Goal: Task Accomplishment & Management: Manage account settings

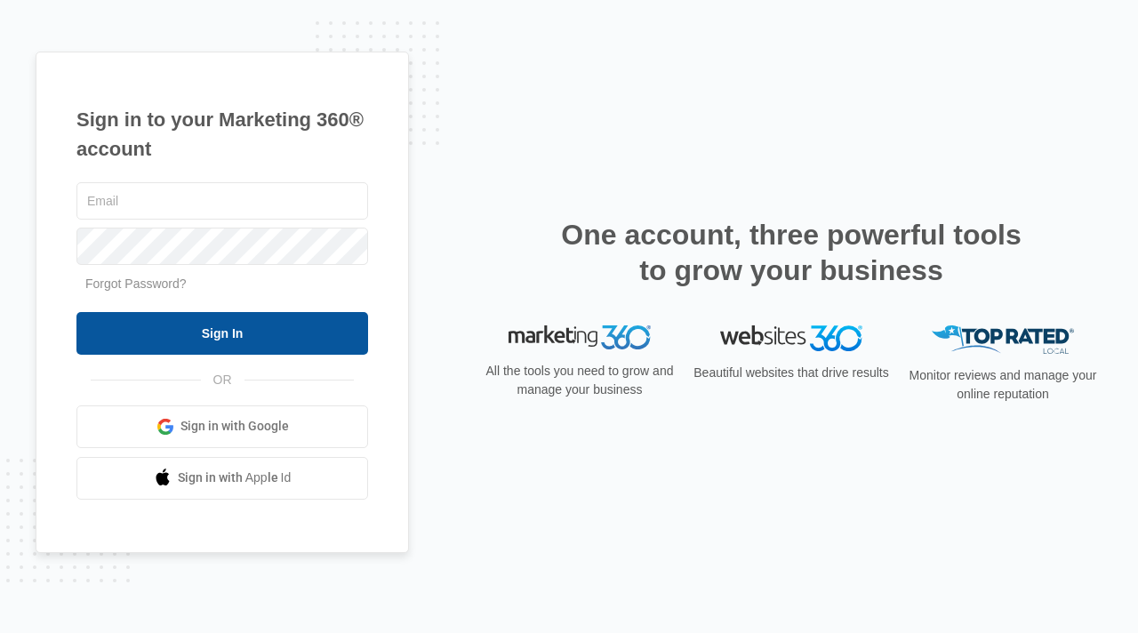
type input "[PERSON_NAME][EMAIL_ADDRESS][DOMAIN_NAME]"
click at [323, 348] on input "Sign In" at bounding box center [222, 333] width 292 height 43
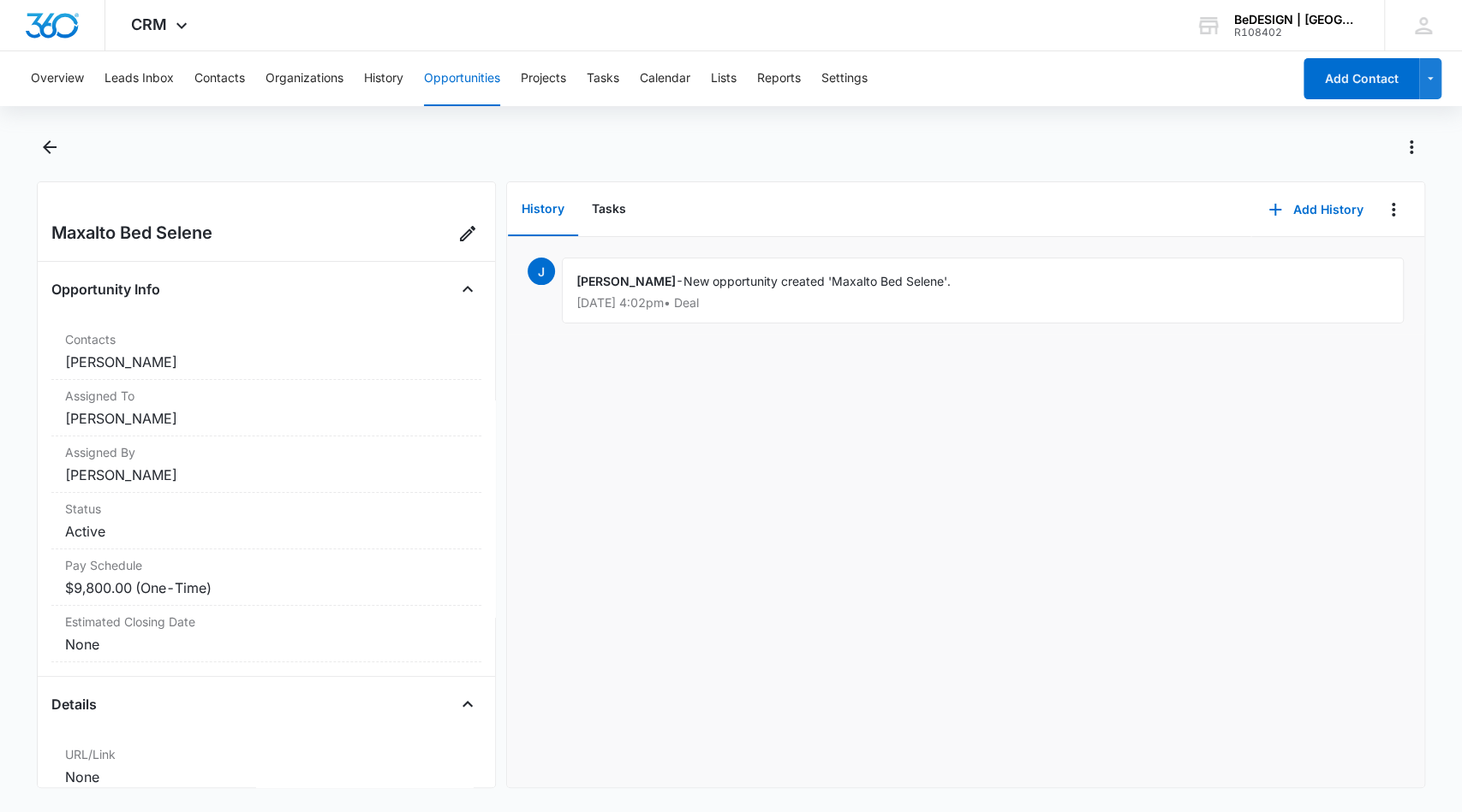
click at [468, 74] on button "Opportunities" at bounding box center [462, 78] width 76 height 55
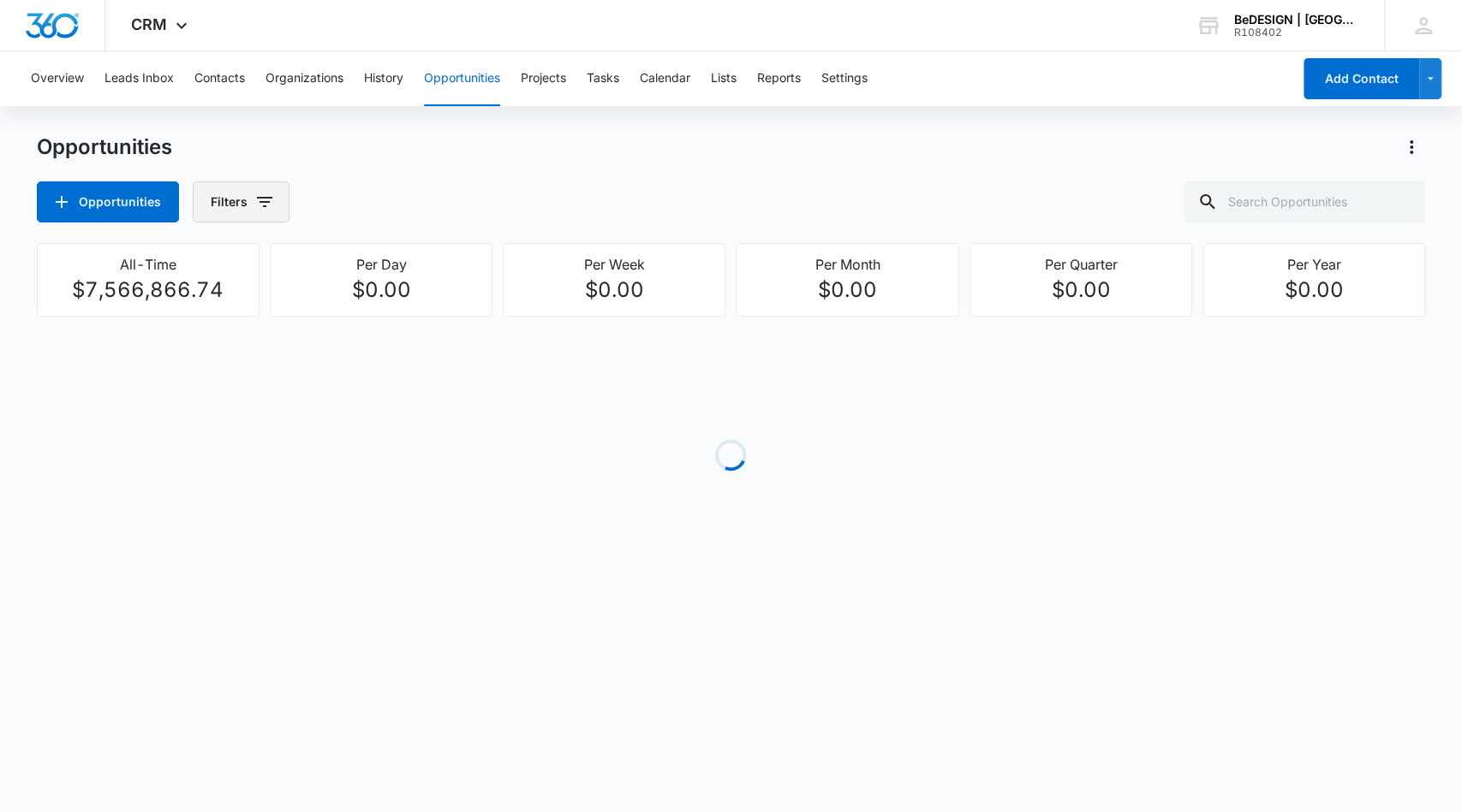
click at [274, 204] on button "Filters" at bounding box center [241, 201] width 96 height 41
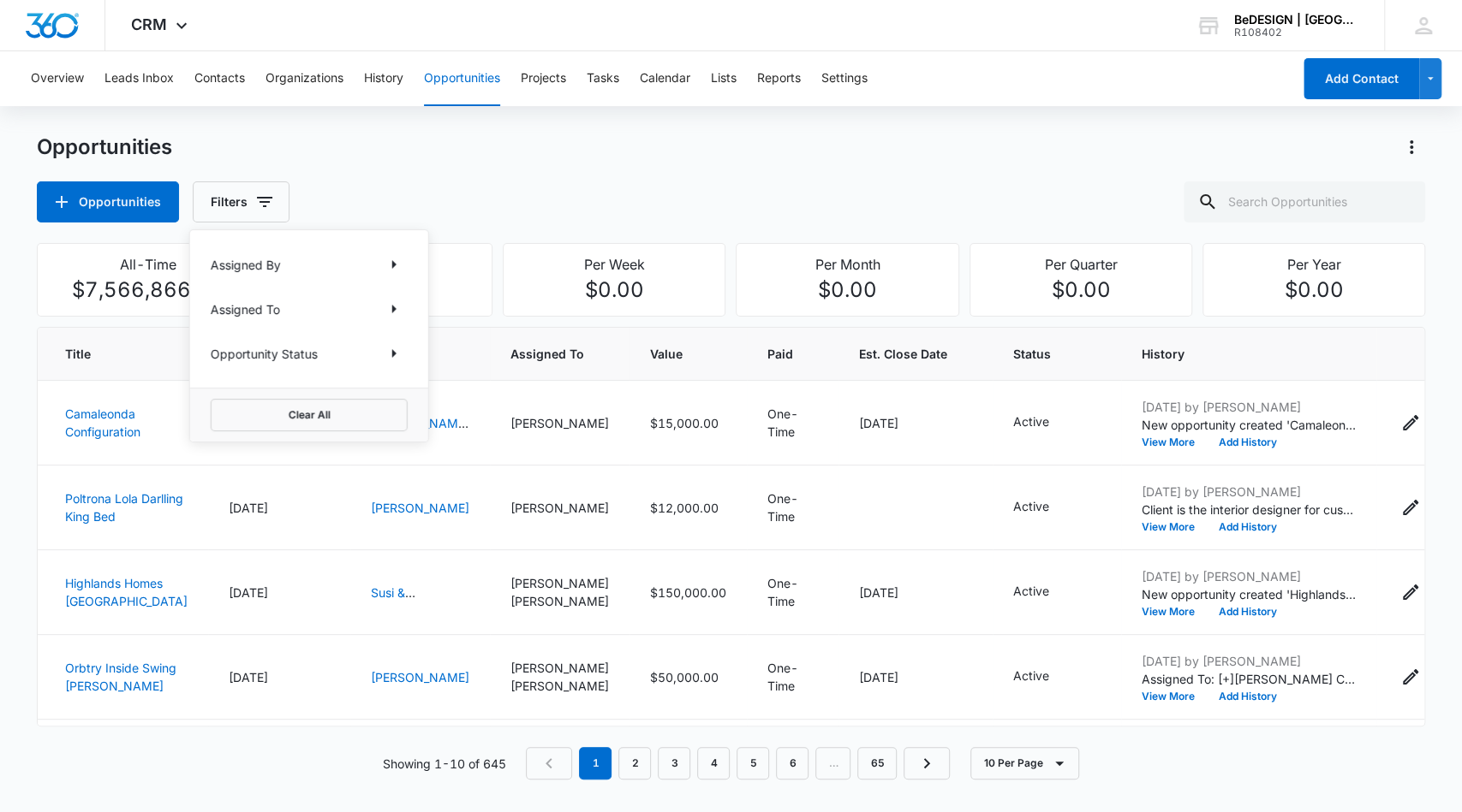
click at [328, 262] on div "Assigned By" at bounding box center [309, 264] width 197 height 27
click at [395, 353] on icon "Show Opportunity Status filters" at bounding box center [394, 354] width 4 height 9
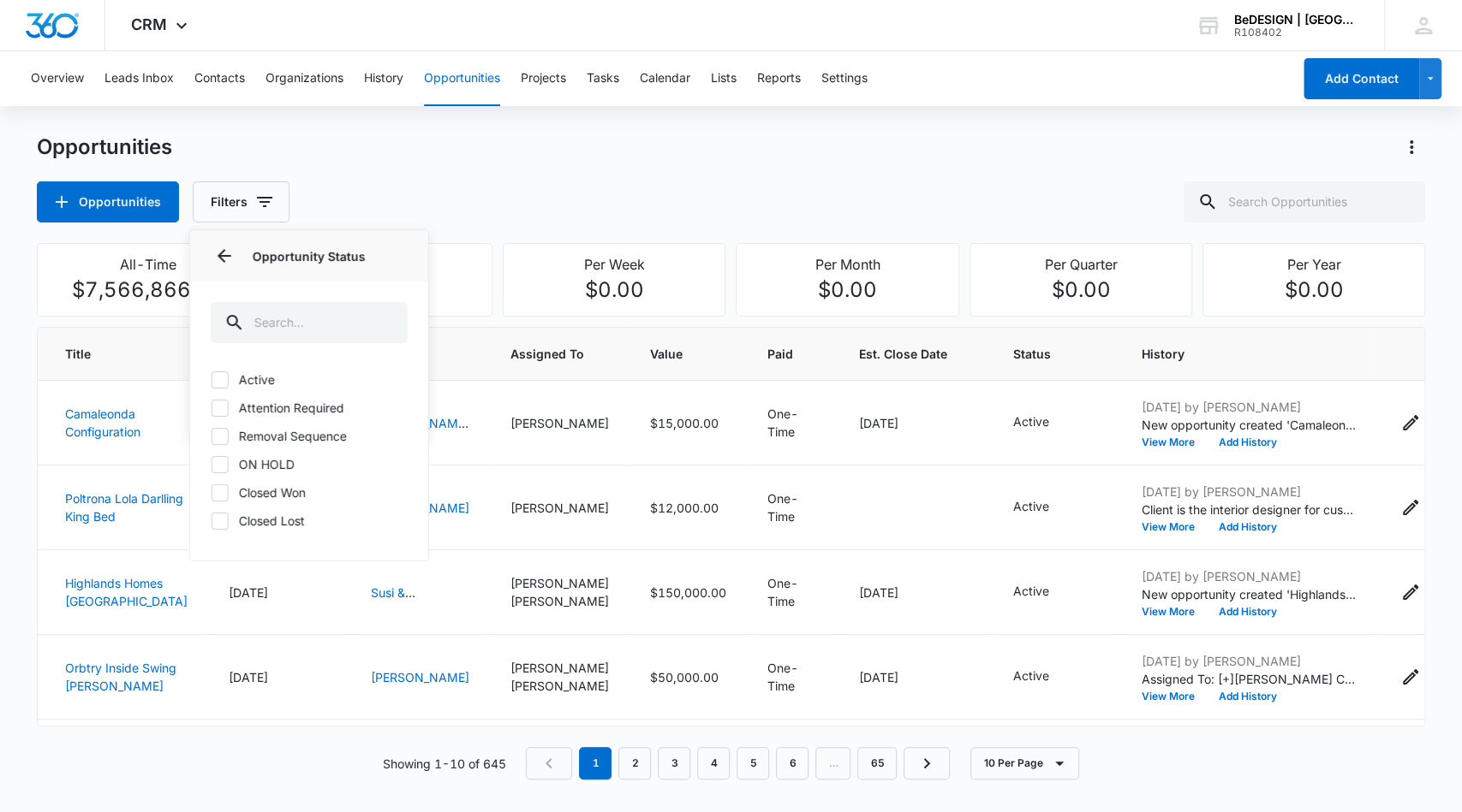
click at [226, 381] on icon at bounding box center [220, 380] width 15 height 15
click at [212, 380] on input "Active" at bounding box center [211, 380] width 1 height 1
checkbox input "true"
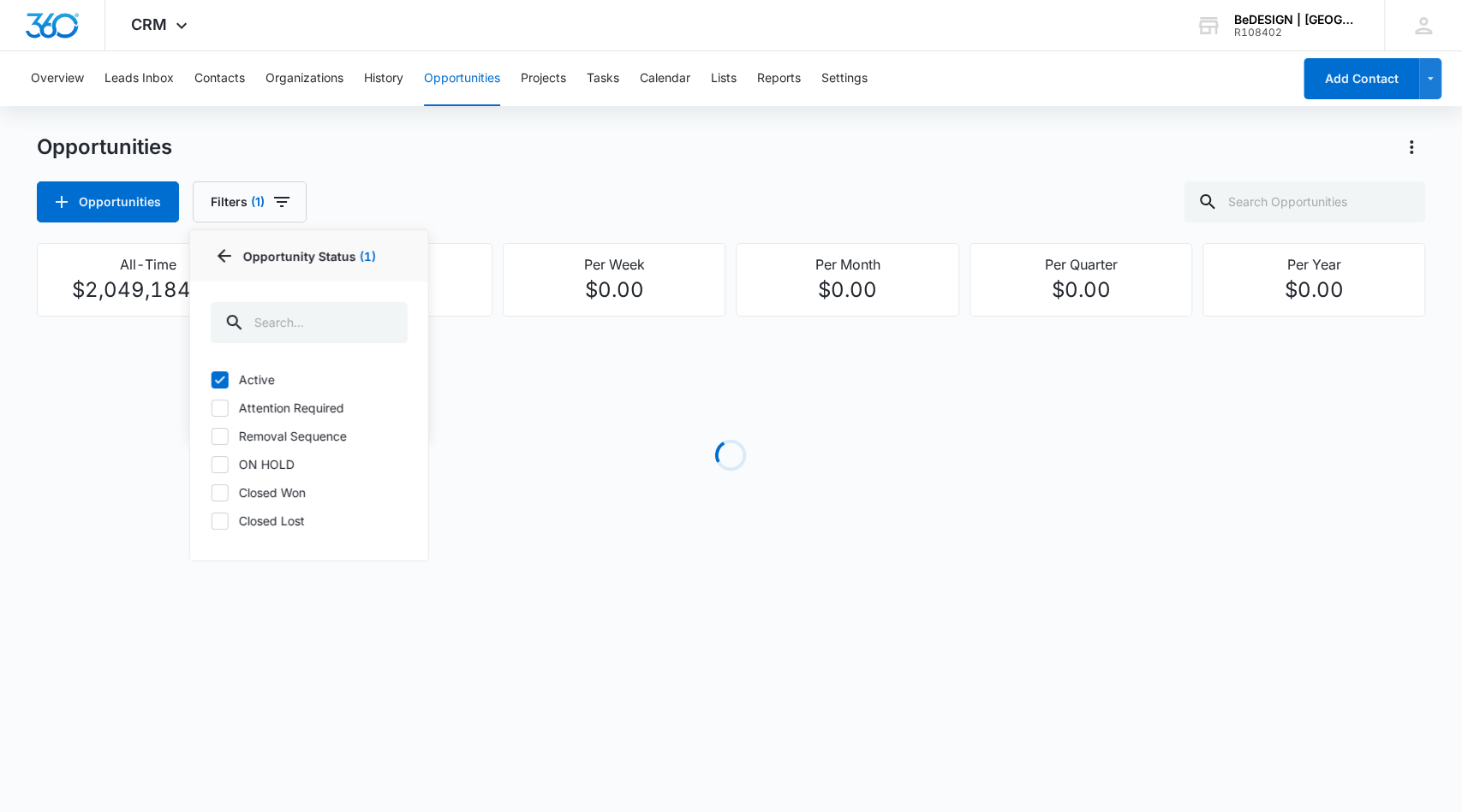
click at [220, 405] on icon at bounding box center [220, 408] width 15 height 15
click at [212, 407] on input "Attention Required" at bounding box center [211, 407] width 1 height 1
checkbox input "true"
click at [221, 435] on icon at bounding box center [220, 436] width 15 height 15
click at [212, 435] on input "Removal Sequence" at bounding box center [211, 435] width 1 height 1
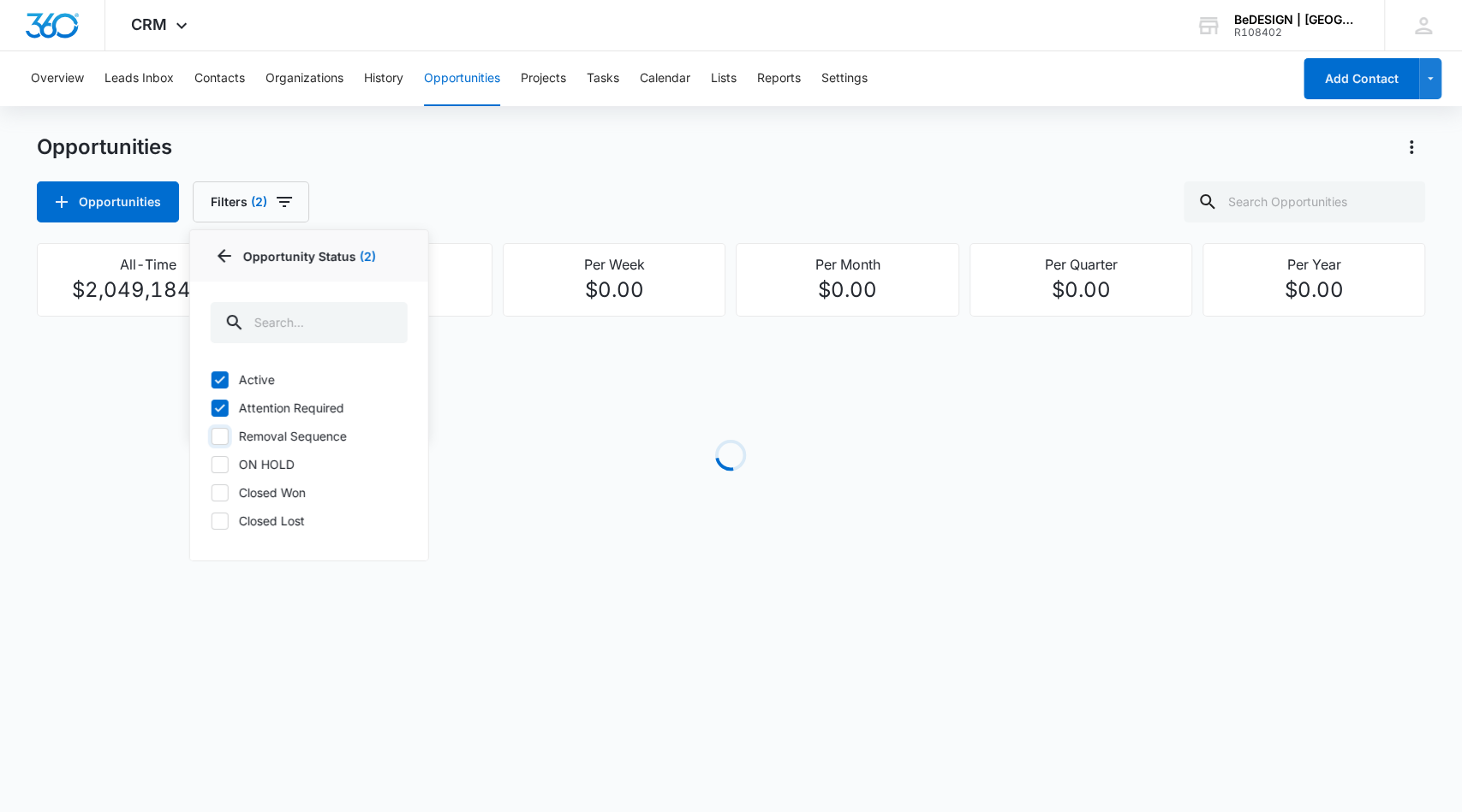
checkbox input "true"
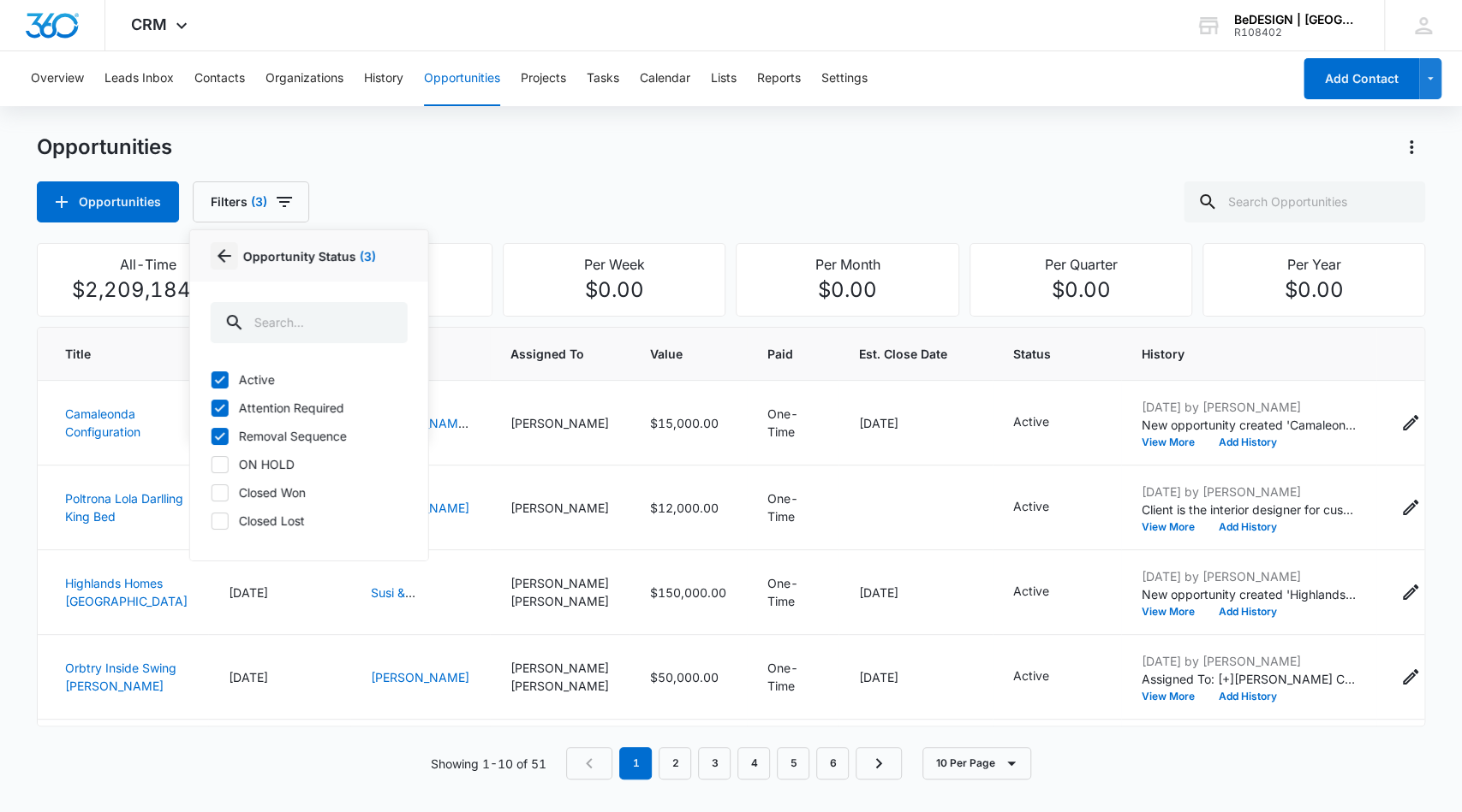
click at [227, 256] on icon "Back" at bounding box center [224, 255] width 20 height 20
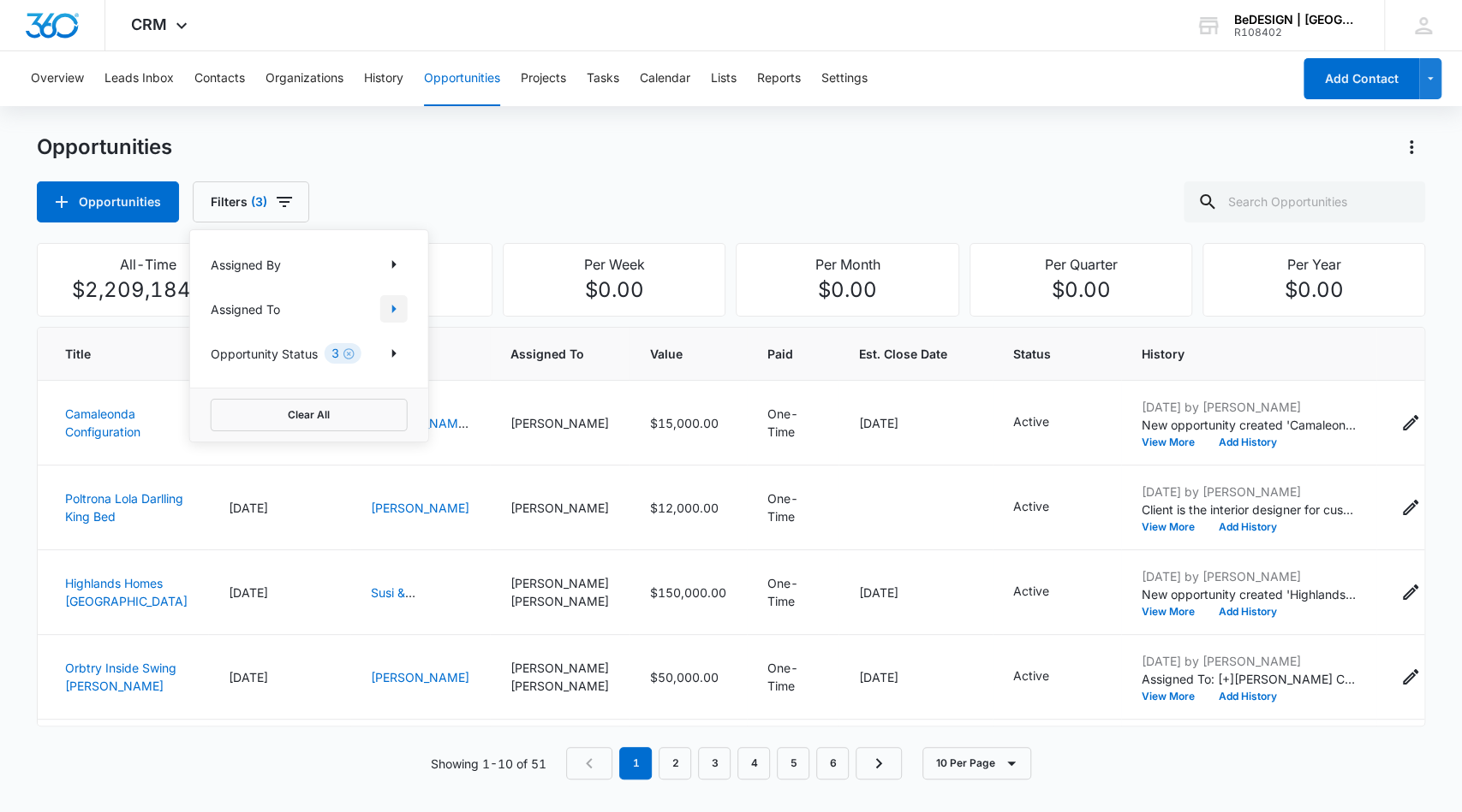
click at [388, 305] on icon "Show Assigned To filters" at bounding box center [393, 308] width 20 height 20
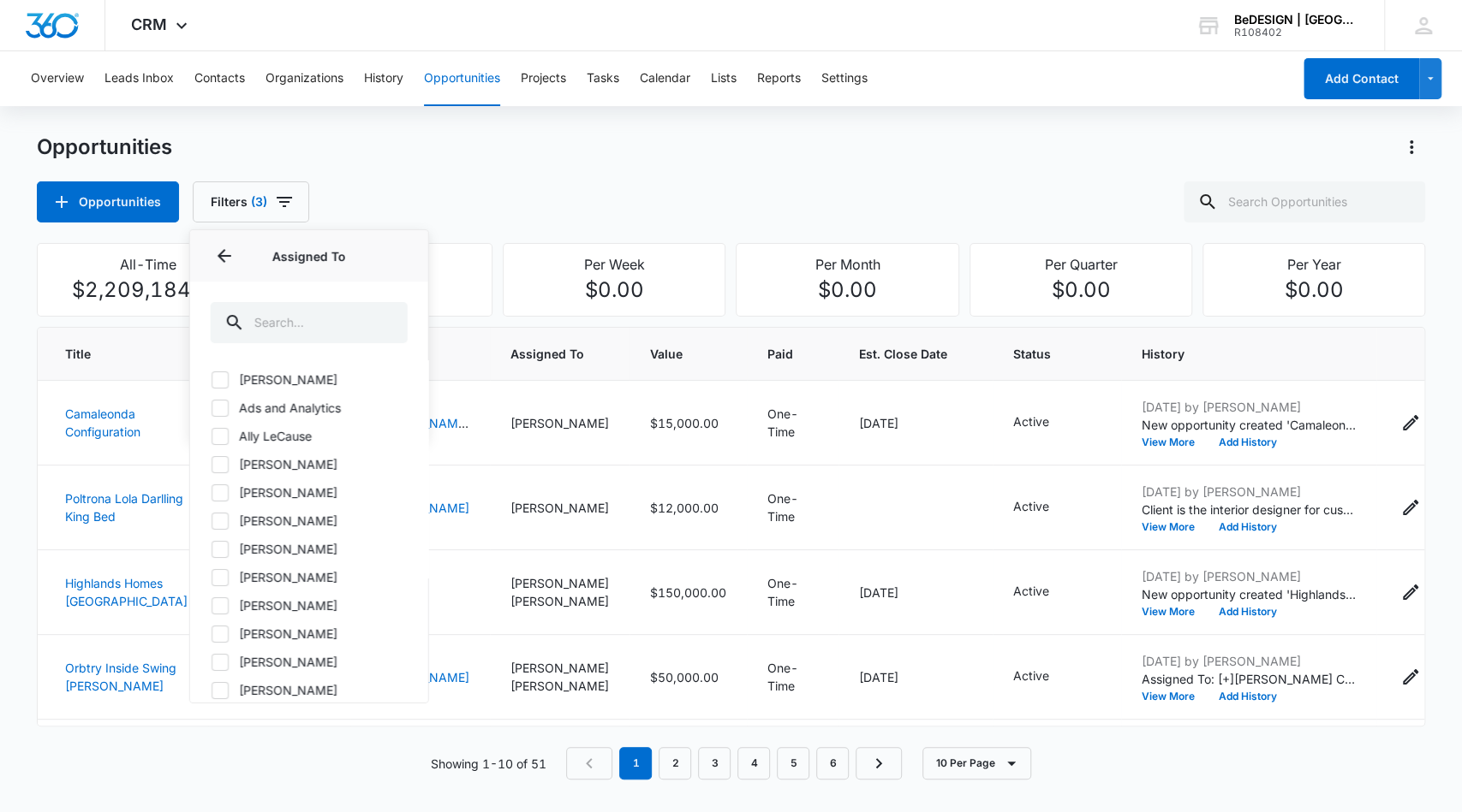
click at [224, 604] on icon at bounding box center [220, 606] width 15 height 15
click at [212, 605] on input "Jessica Estrada" at bounding box center [211, 605] width 1 height 1
checkbox input "true"
click at [899, 173] on div "Opportunities Opportunities Filters (4) Assigned By Assigned To 1 Assigned To (…" at bounding box center [731, 178] width 1390 height 89
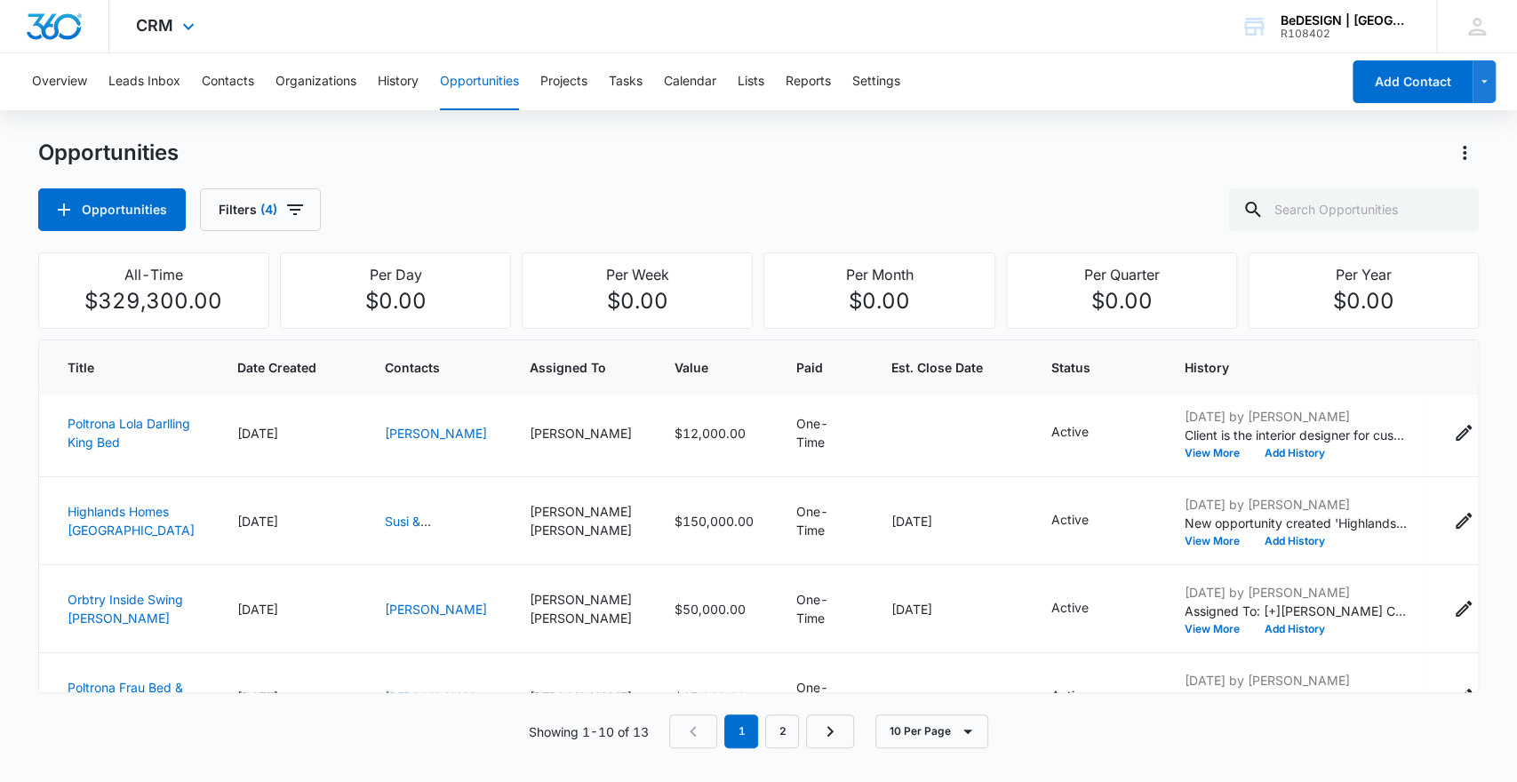
scroll to position [142, 0]
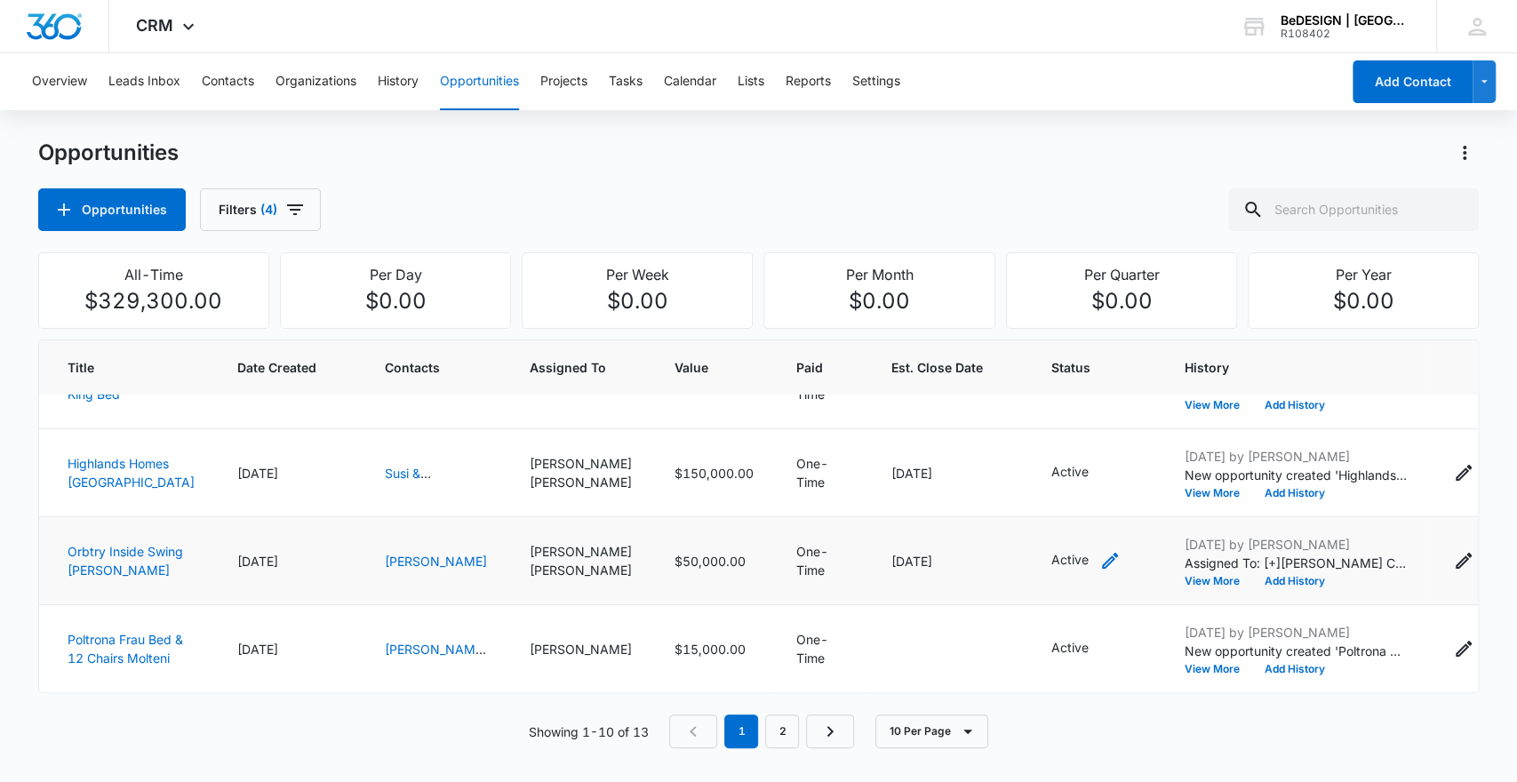
click at [1051, 569] on p "Active" at bounding box center [1069, 559] width 37 height 19
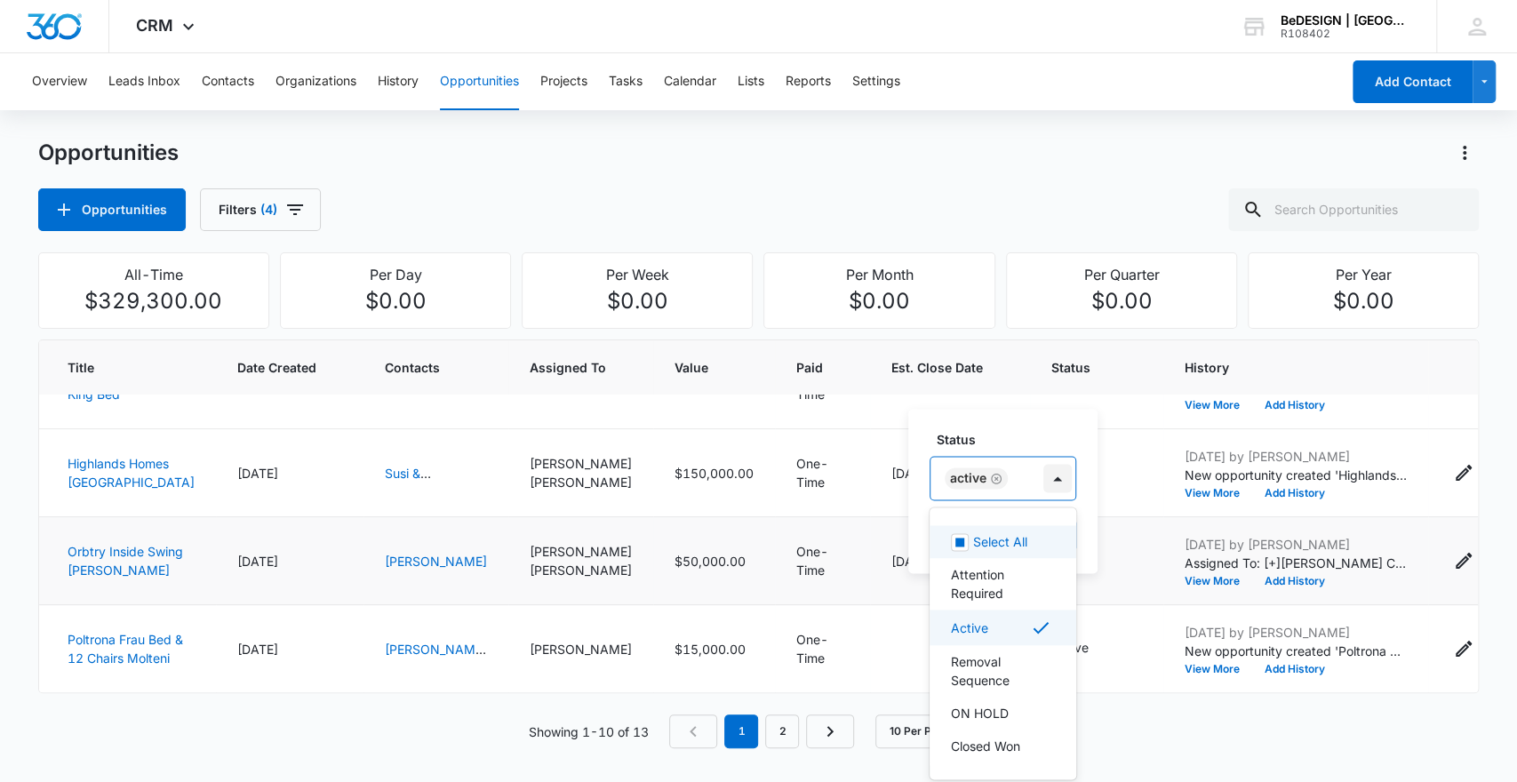
click at [1055, 481] on div at bounding box center [1057, 478] width 28 height 28
click at [1008, 735] on div "Closed Won" at bounding box center [1003, 746] width 147 height 33
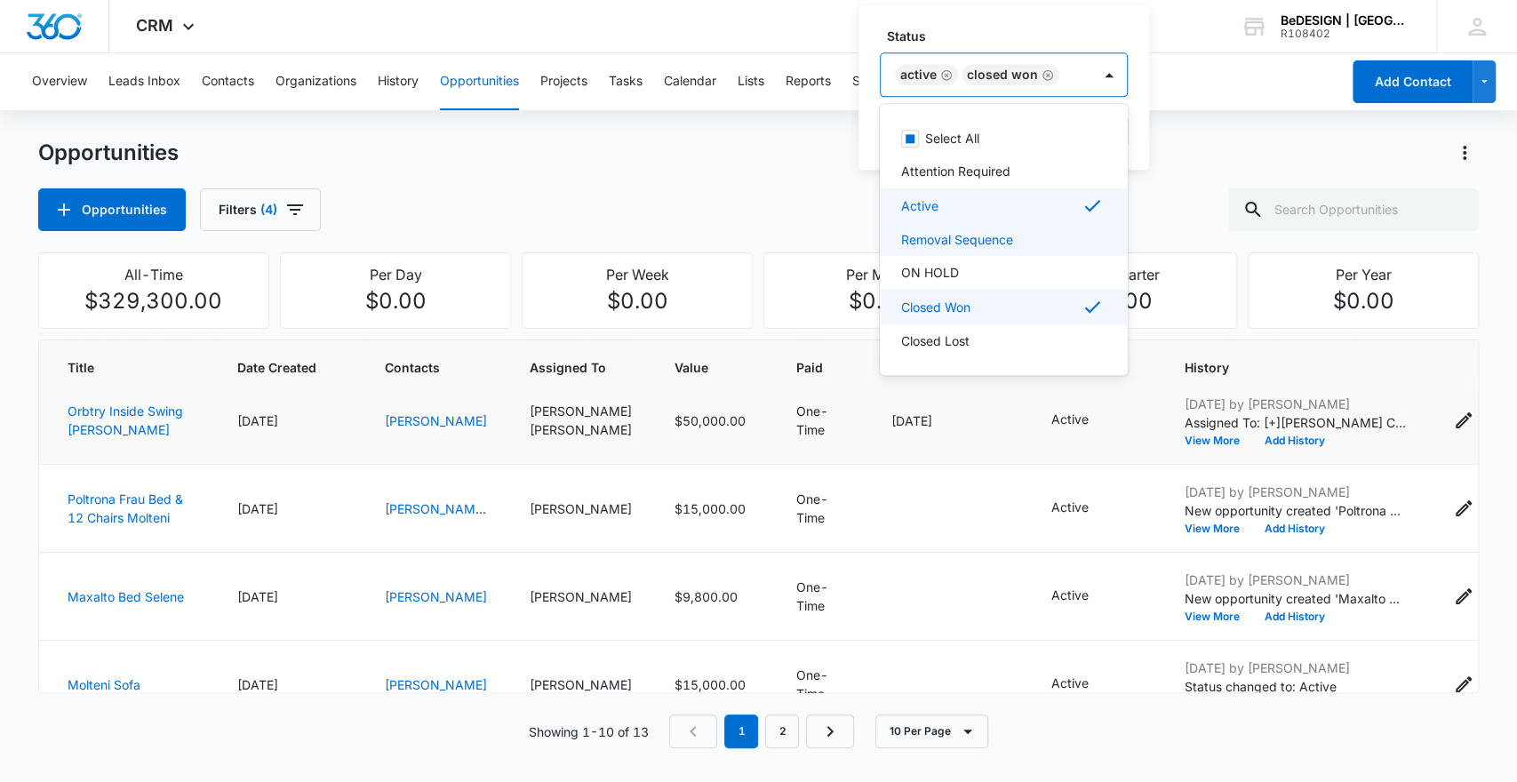
scroll to position [599, 0]
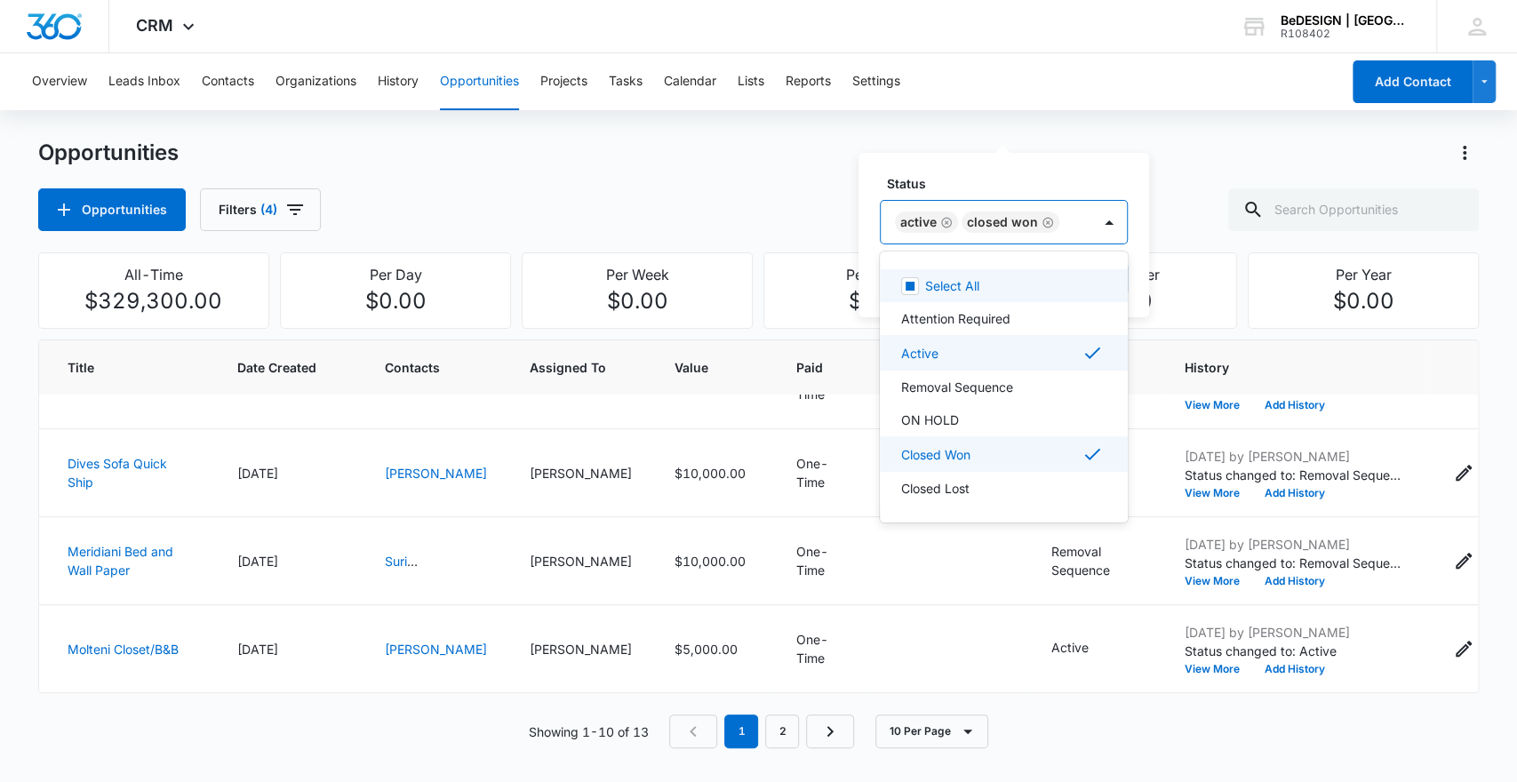
click at [944, 220] on icon "Remove Active" at bounding box center [946, 222] width 12 height 13
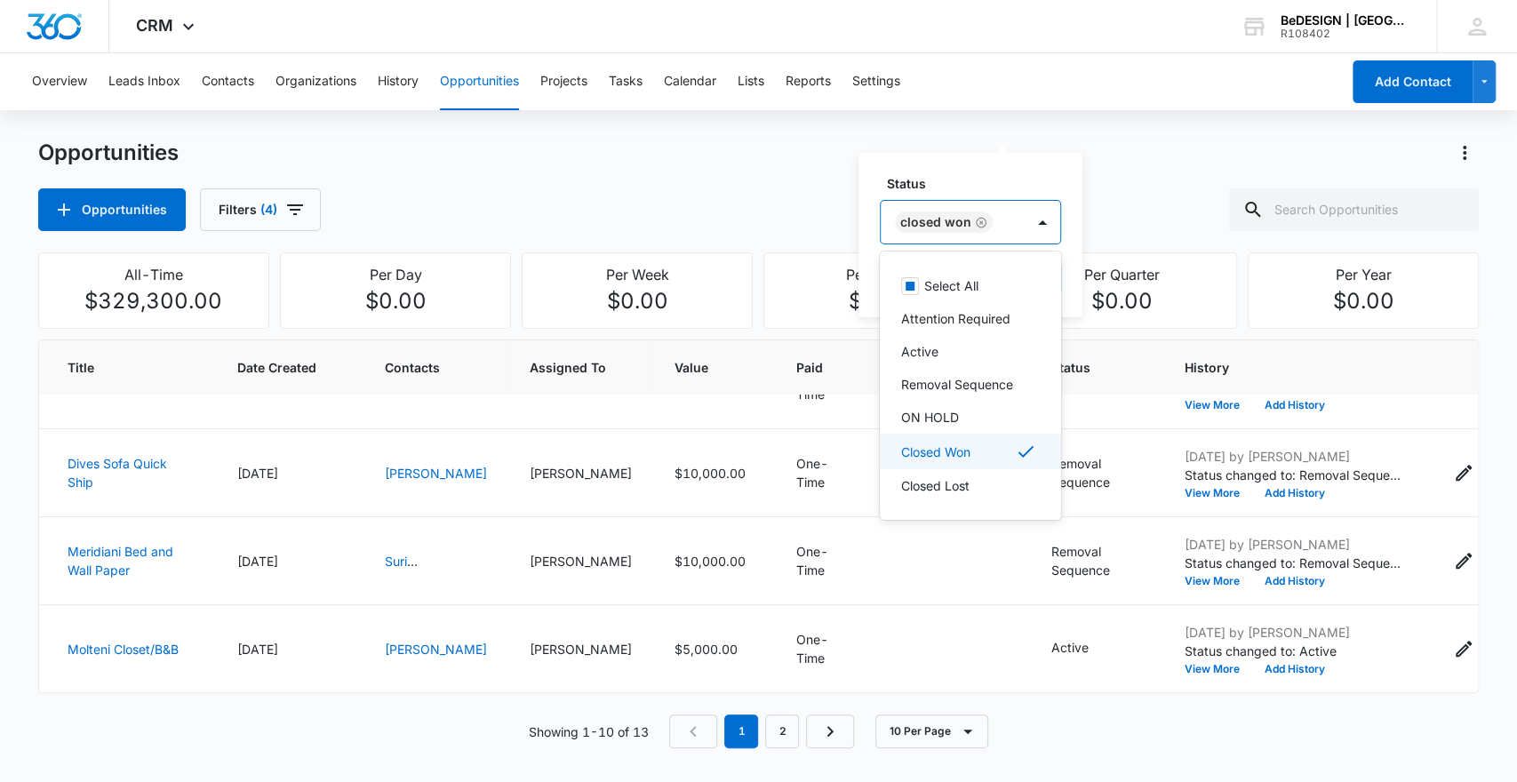
click at [998, 448] on div "Closed Won" at bounding box center [968, 451] width 135 height 21
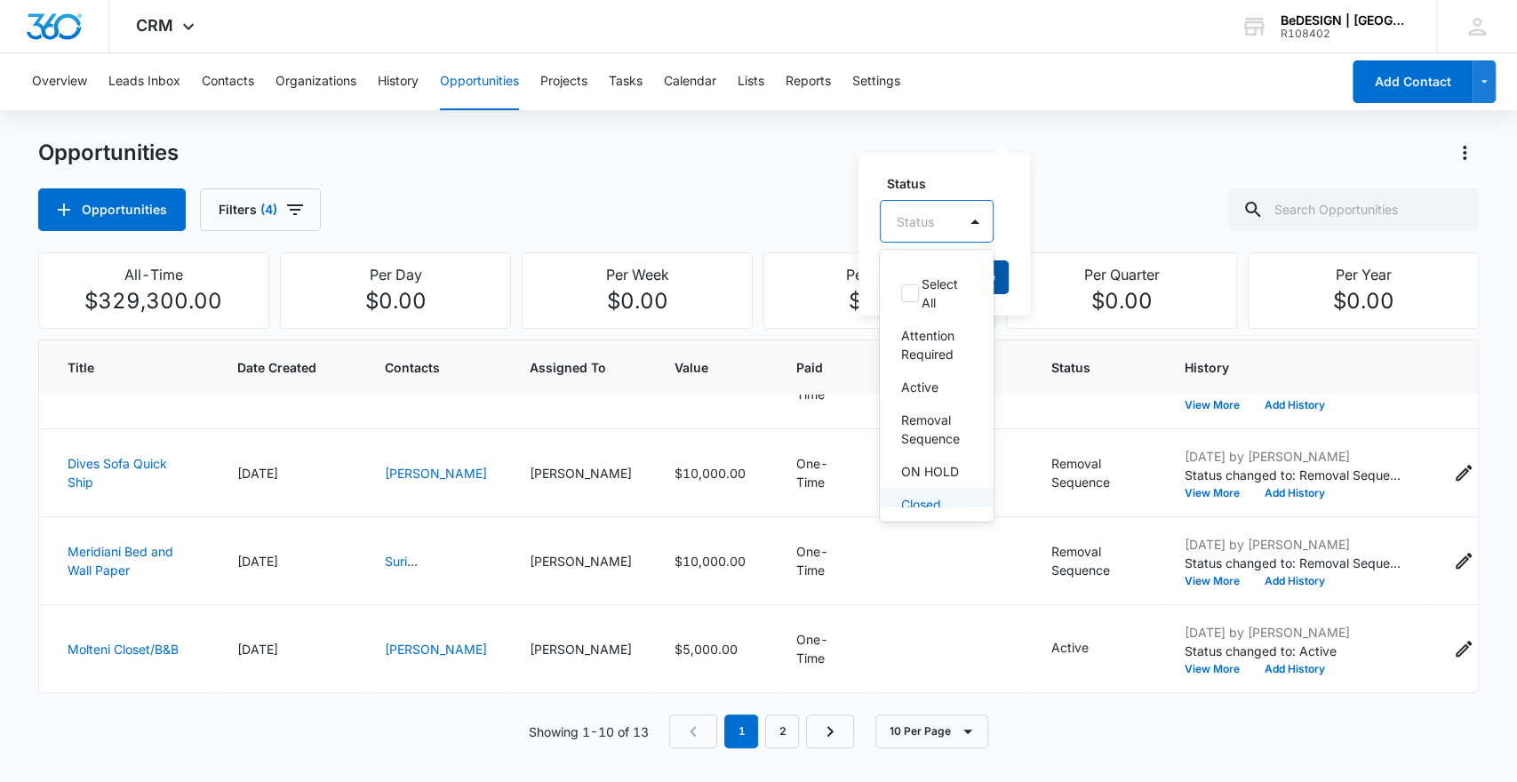
click at [999, 271] on button "Save" at bounding box center [982, 277] width 52 height 34
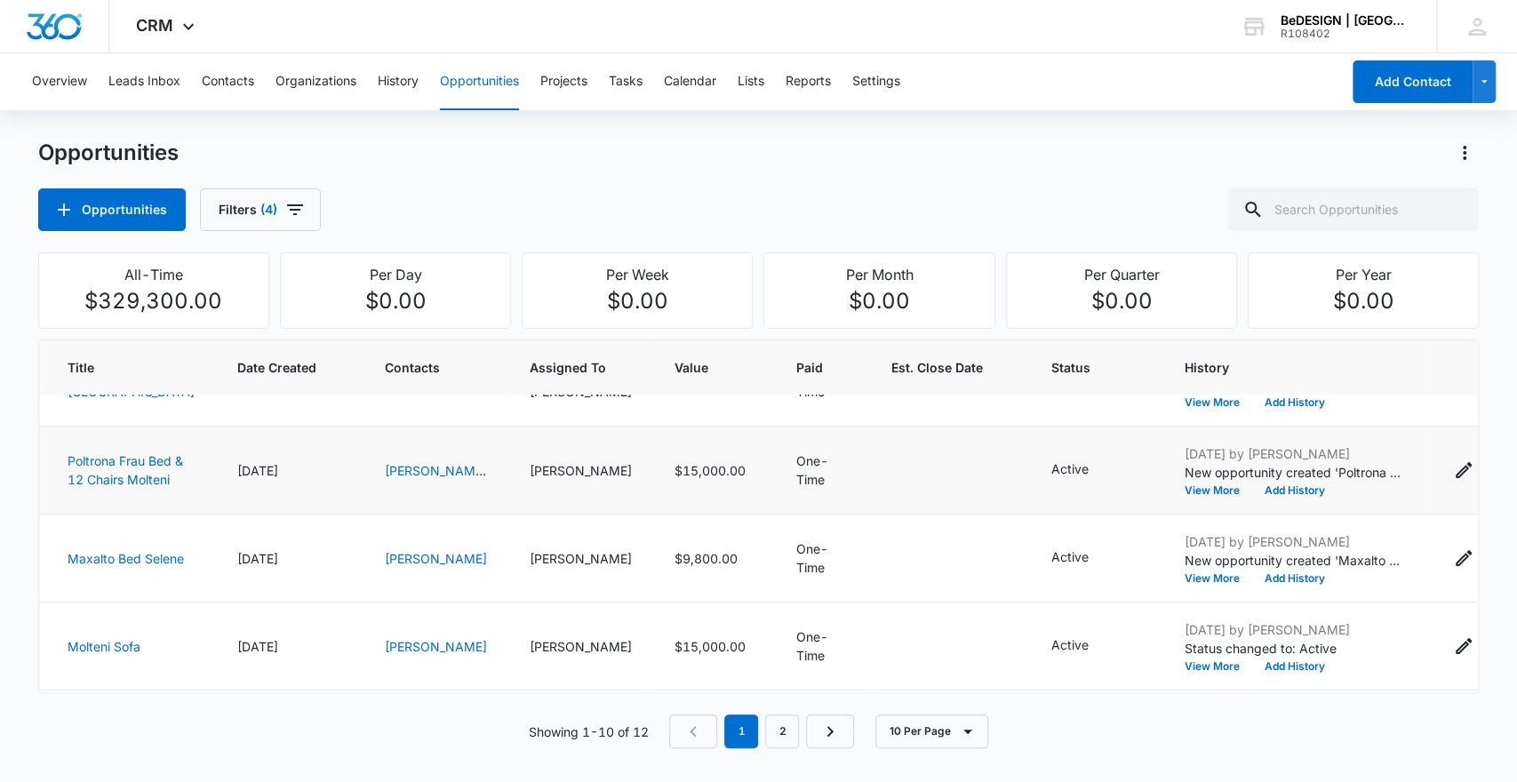
scroll to position [238, 0]
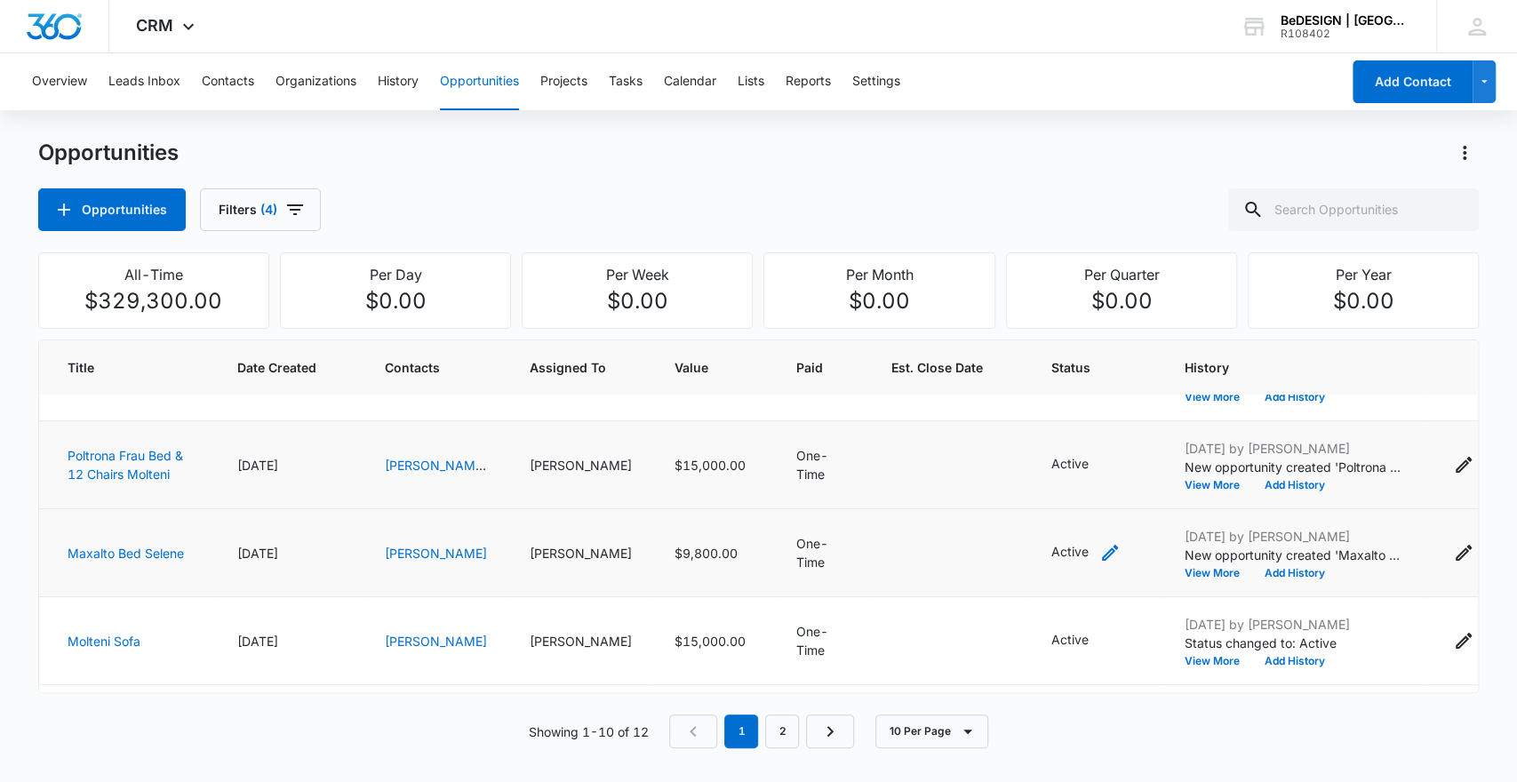
click at [1099, 563] on icon "- - Select to Edit Field" at bounding box center [1109, 552] width 21 height 21
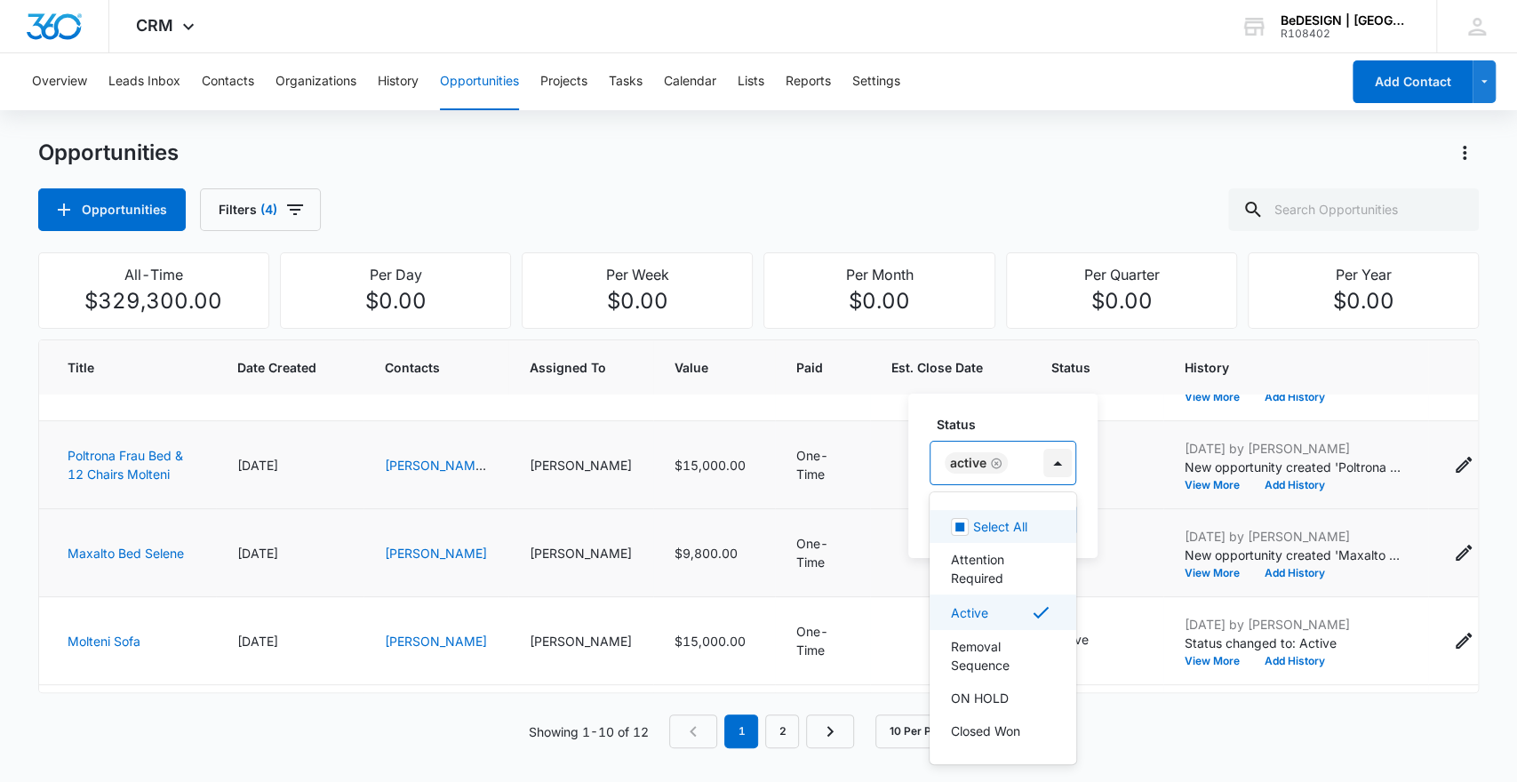
click at [1057, 465] on div at bounding box center [1057, 463] width 28 height 28
click at [1008, 646] on p "Removal Sequence" at bounding box center [1001, 655] width 100 height 37
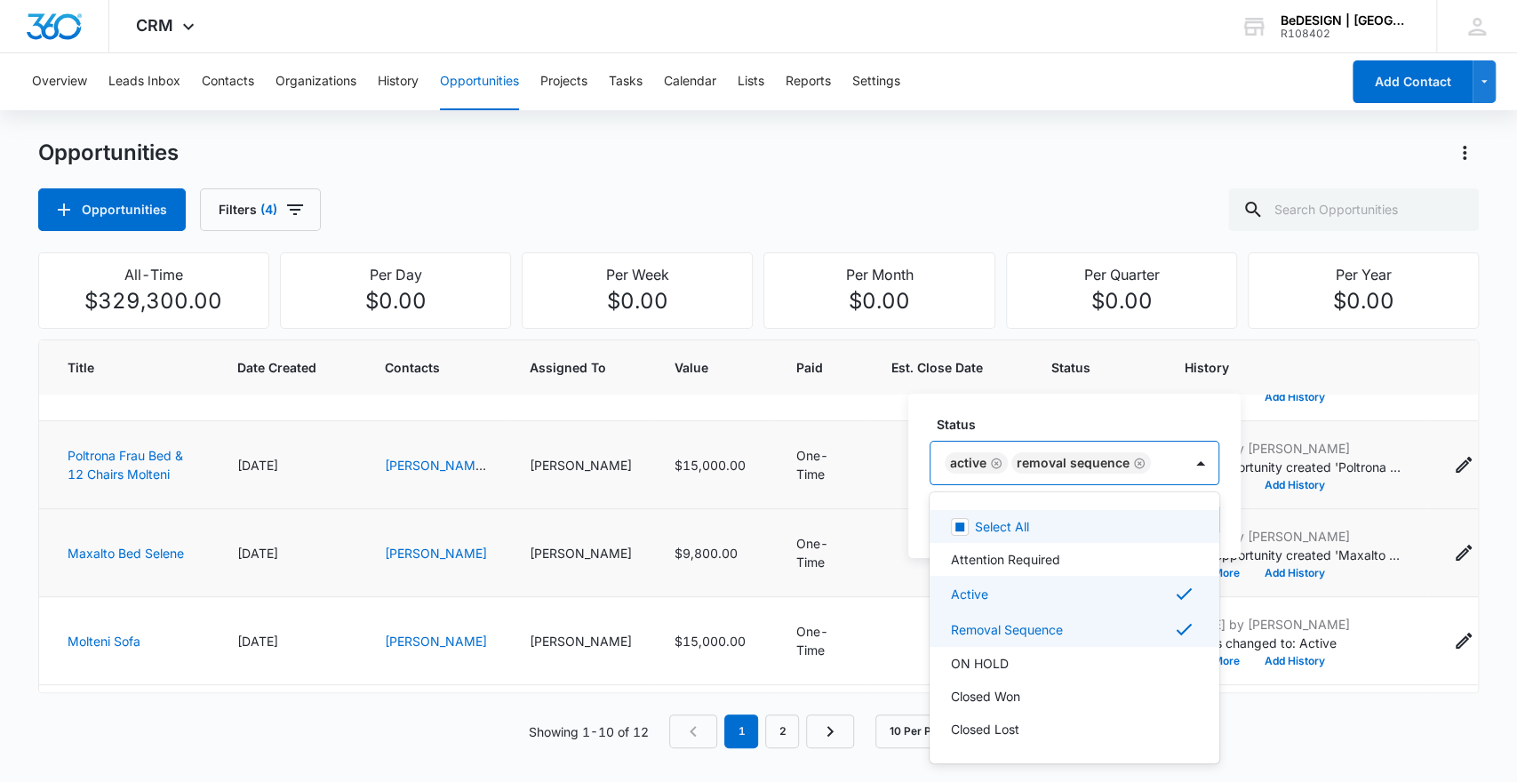
click at [998, 462] on icon "Remove Active" at bounding box center [996, 463] width 12 height 13
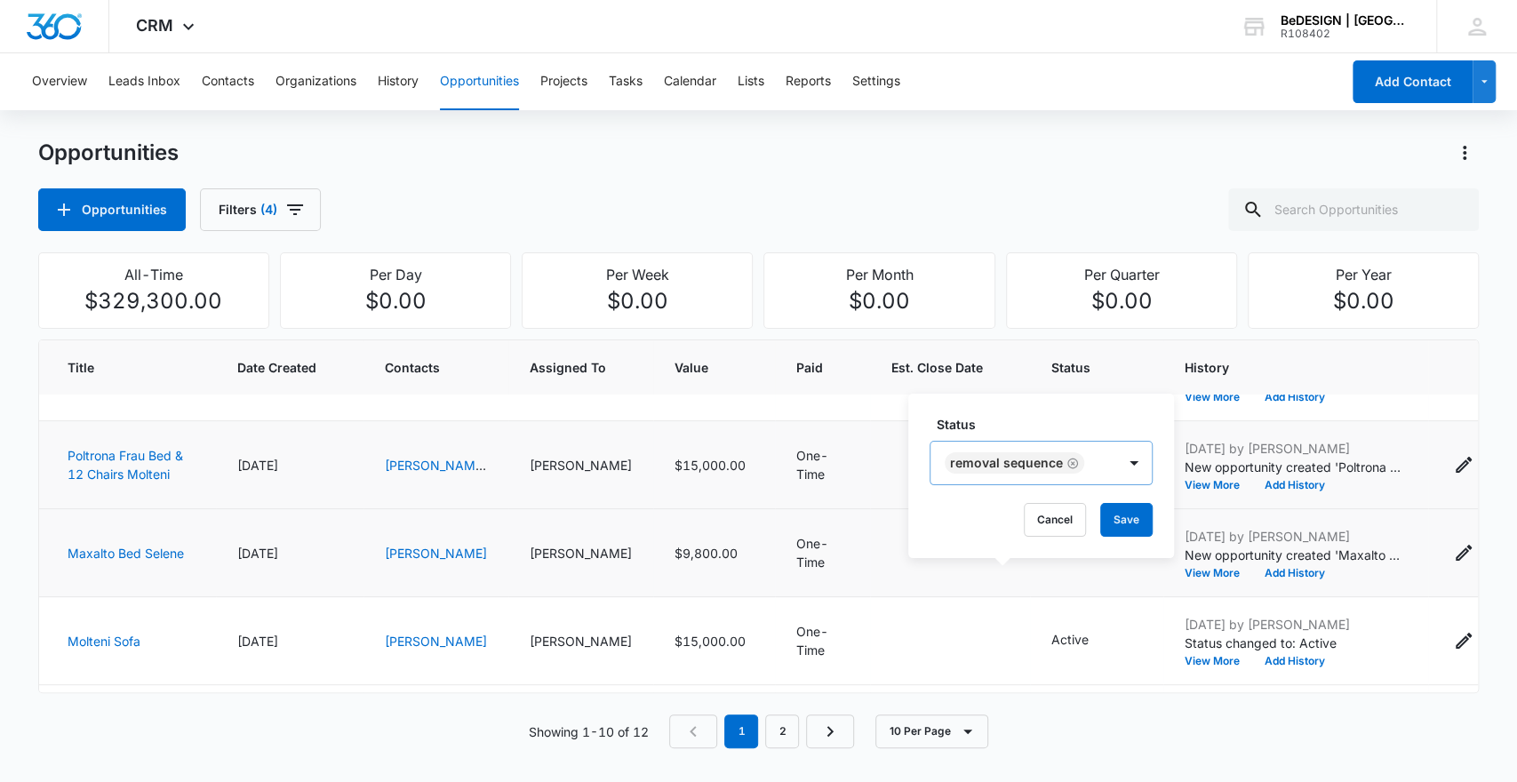
click at [1149, 427] on label "Status" at bounding box center [1048, 424] width 223 height 19
click at [1124, 516] on button "Save" at bounding box center [1126, 520] width 52 height 34
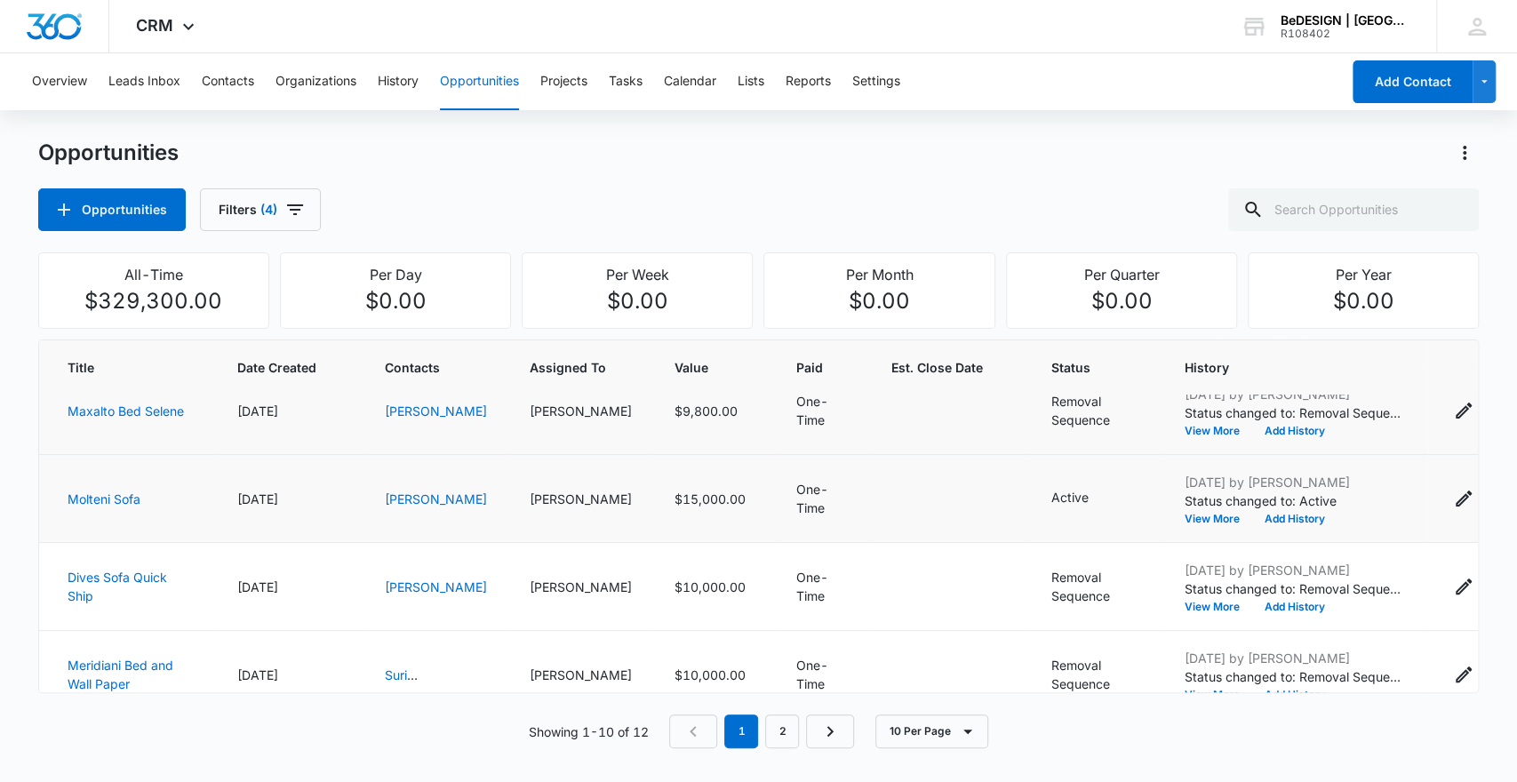
scroll to position [381, 0]
click at [1123, 586] on icon "- - Select to Edit Field" at bounding box center [1131, 578] width 16 height 16
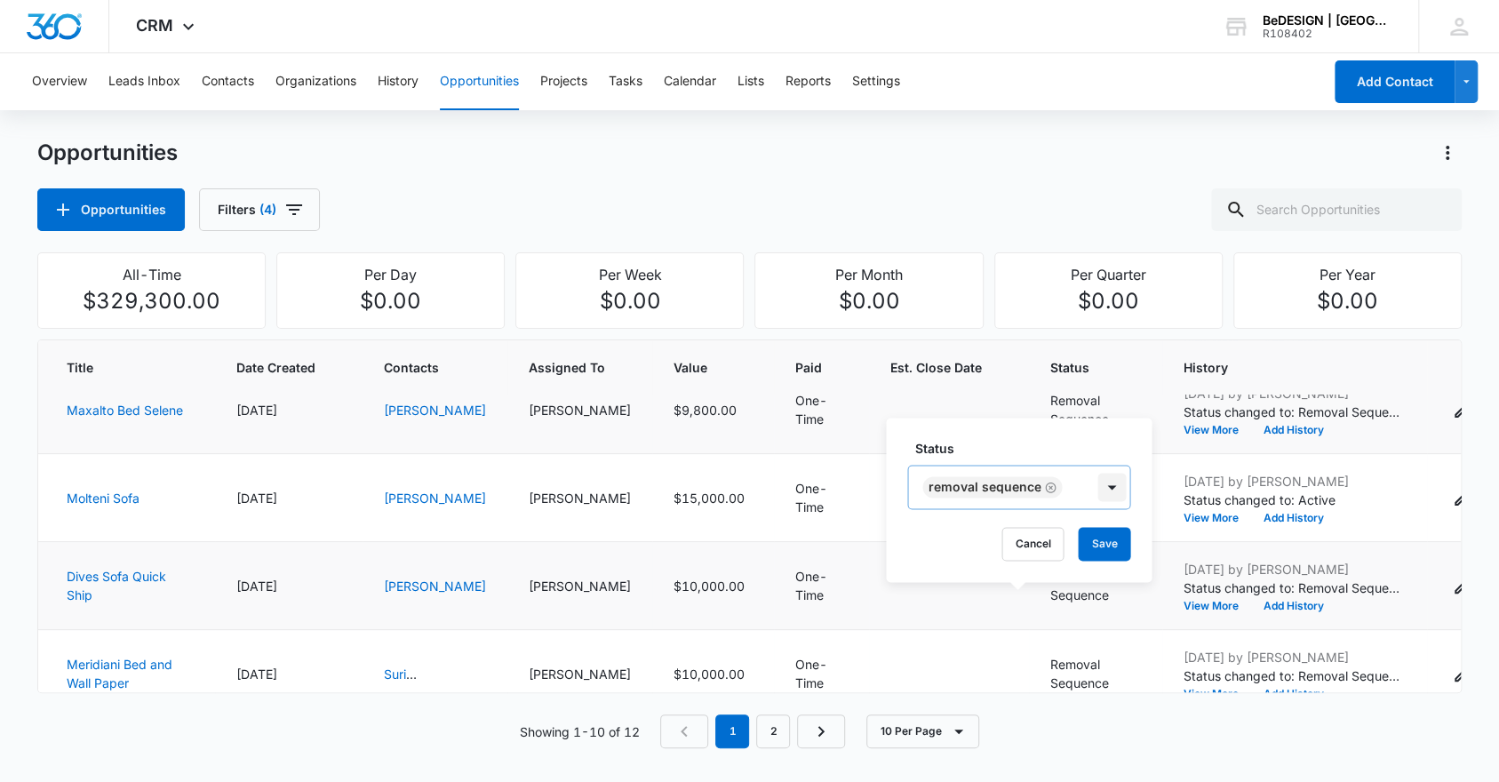
scroll to position [386, 0]
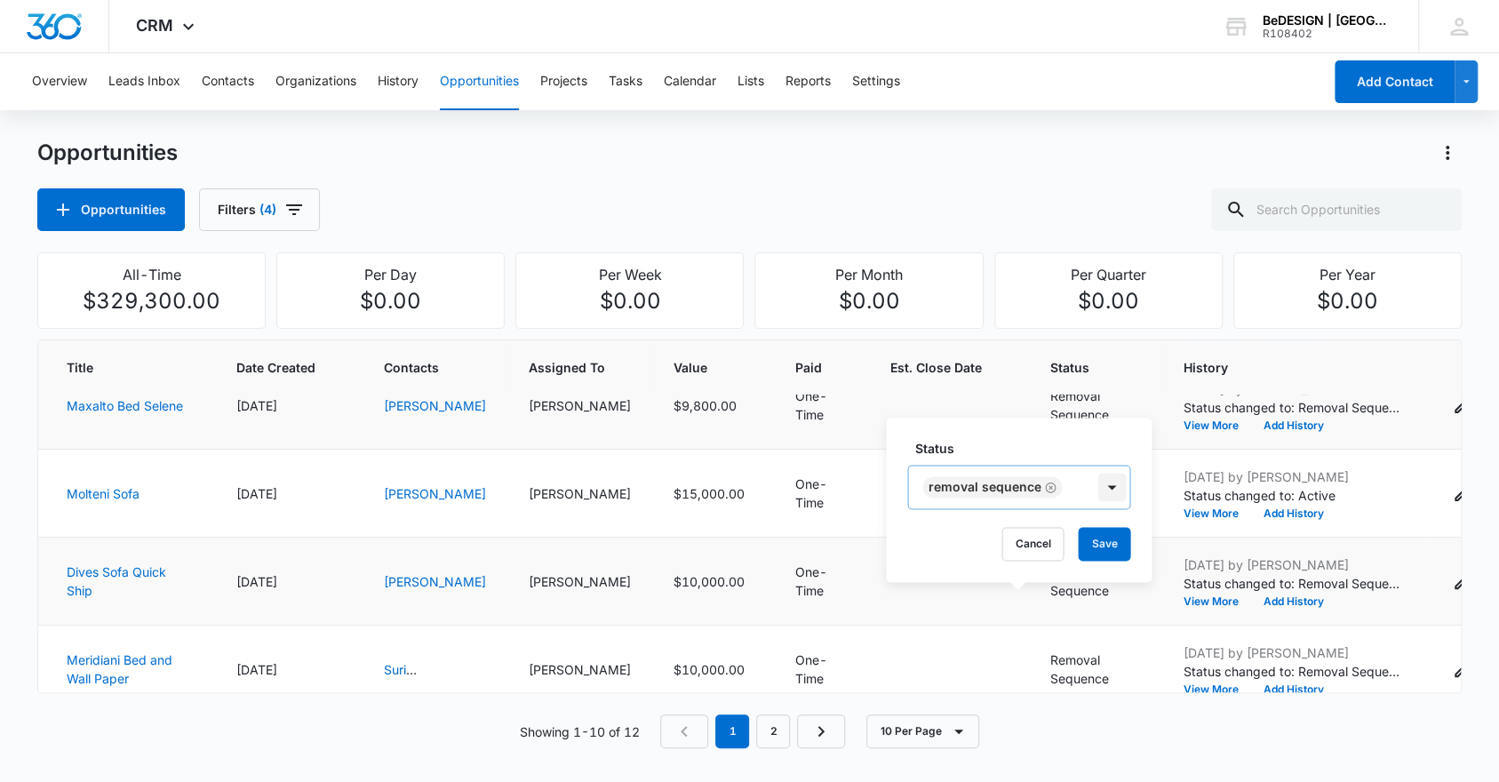
click at [1112, 488] on div "Status Removal Sequence Cancel Save" at bounding box center [1019, 500] width 266 height 164
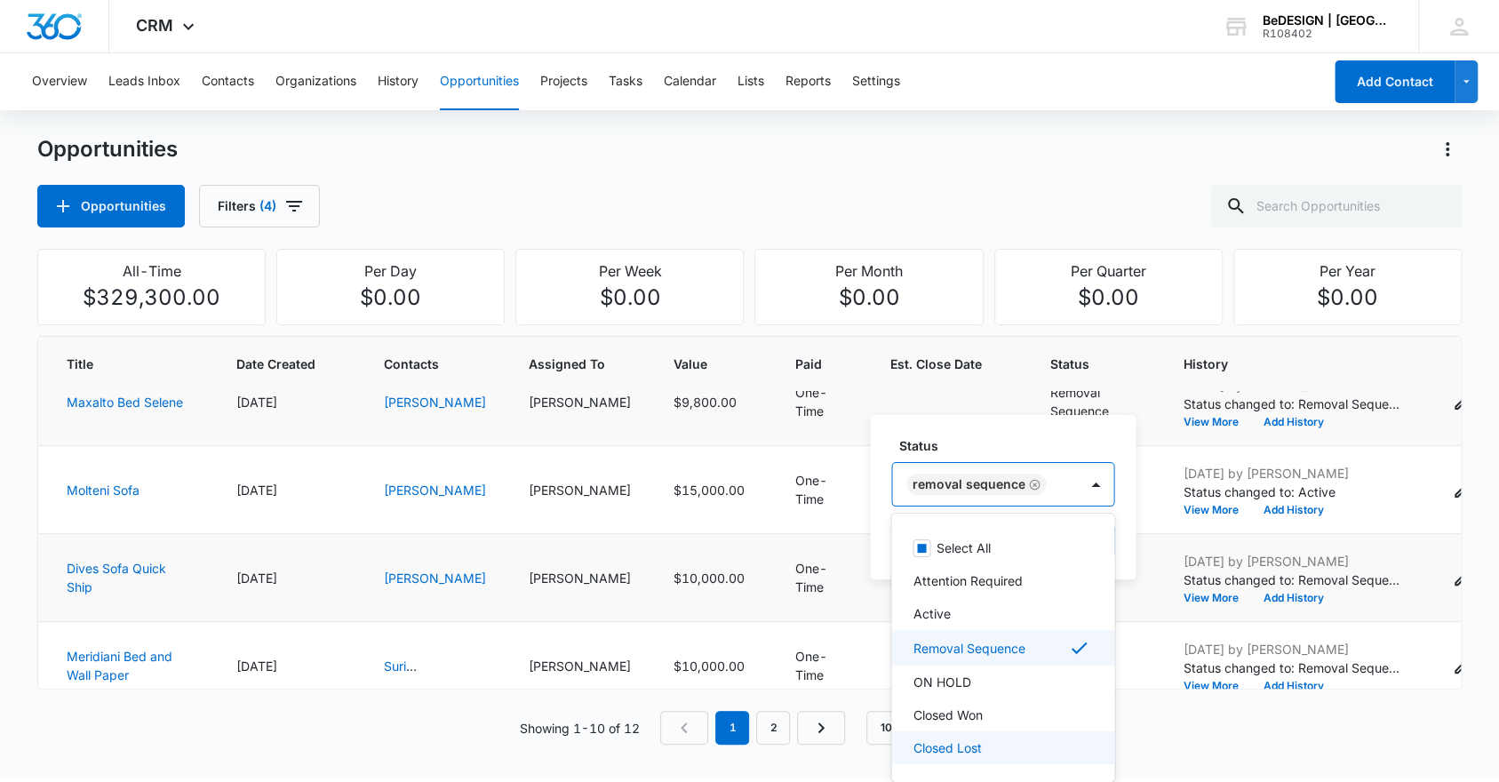
click at [1027, 749] on div "Closed Lost" at bounding box center [1001, 748] width 177 height 19
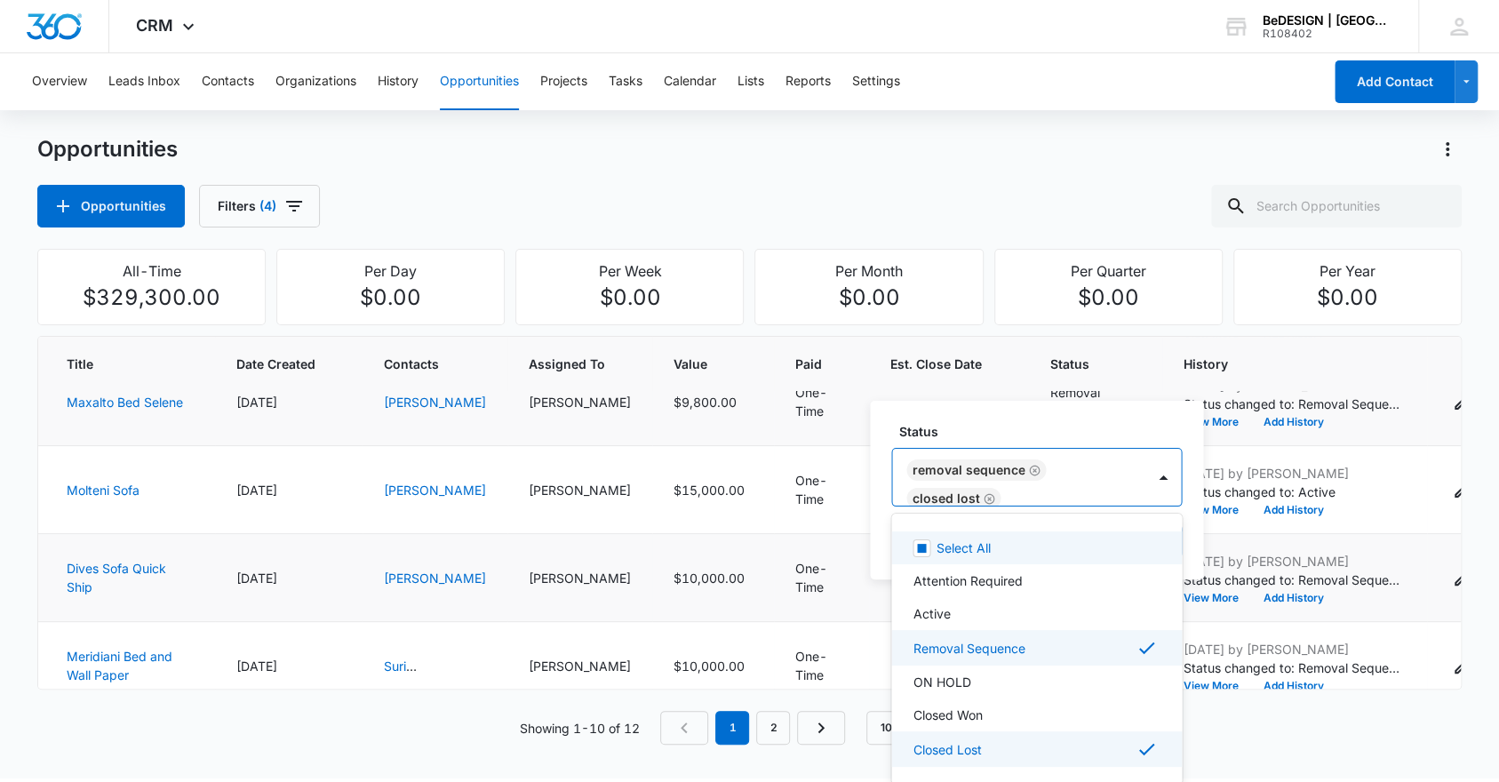
click at [1031, 471] on icon "Remove Removal Sequence" at bounding box center [1035, 470] width 11 height 11
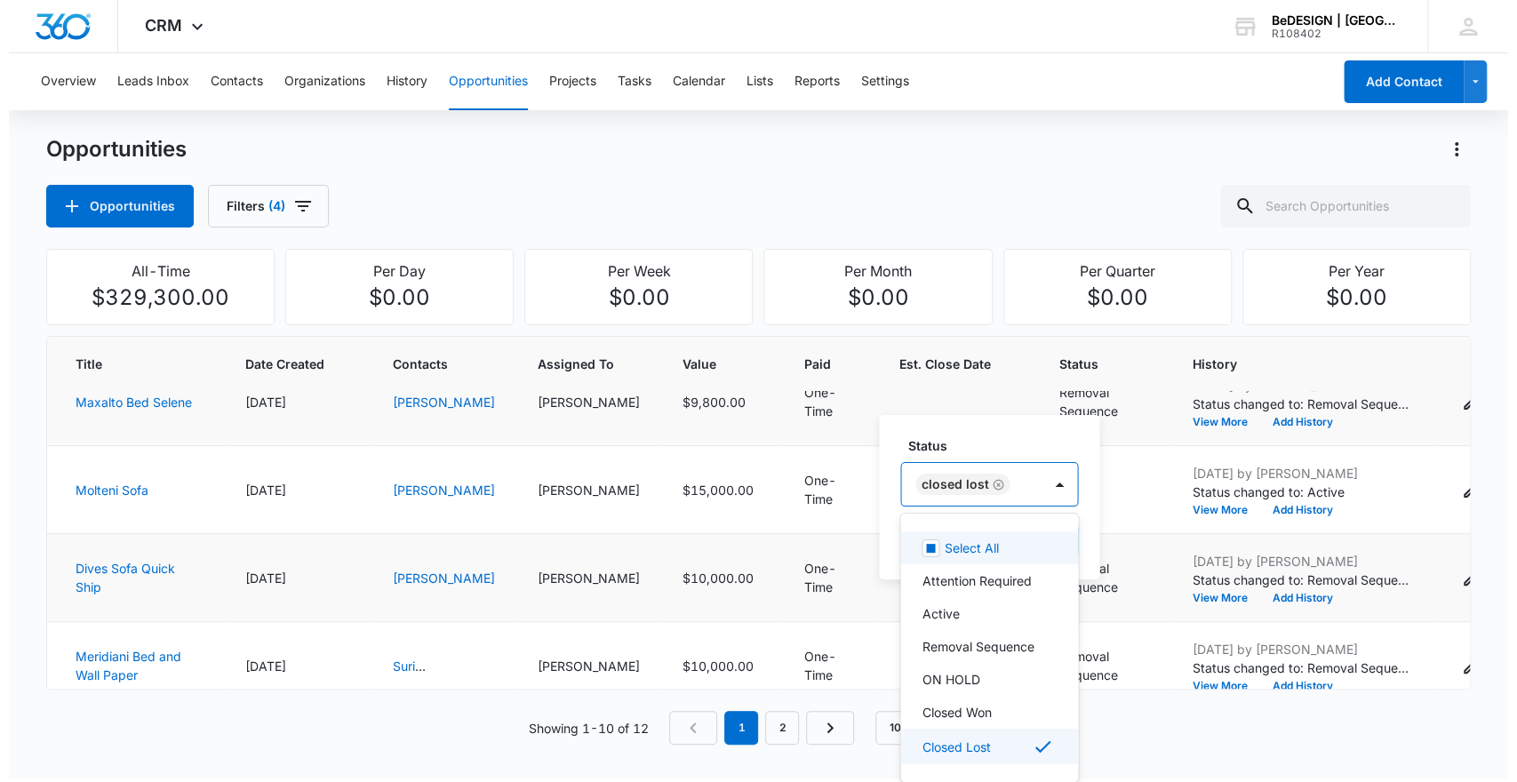
scroll to position [0, 0]
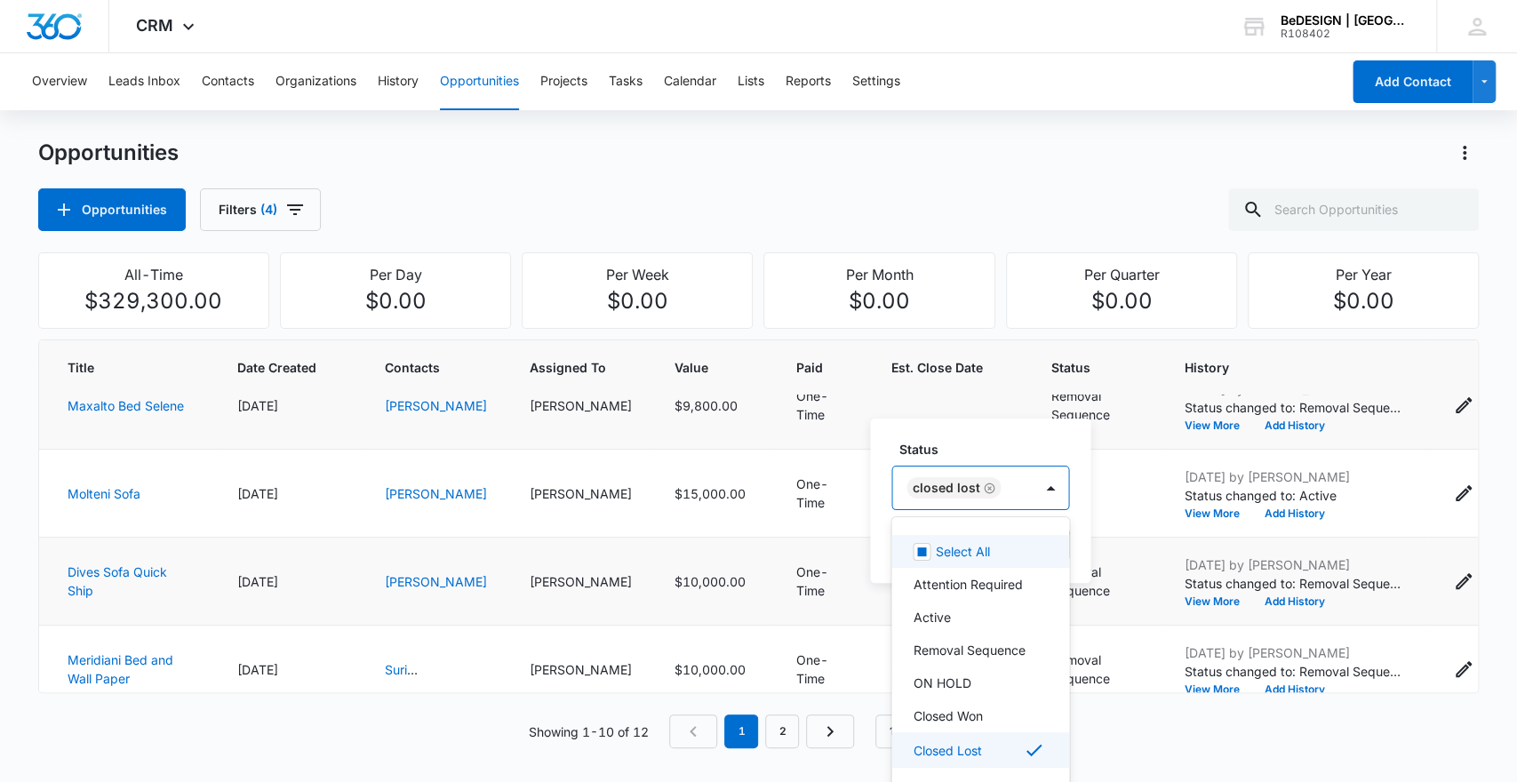
click at [1055, 443] on label "Status" at bounding box center [988, 449] width 178 height 19
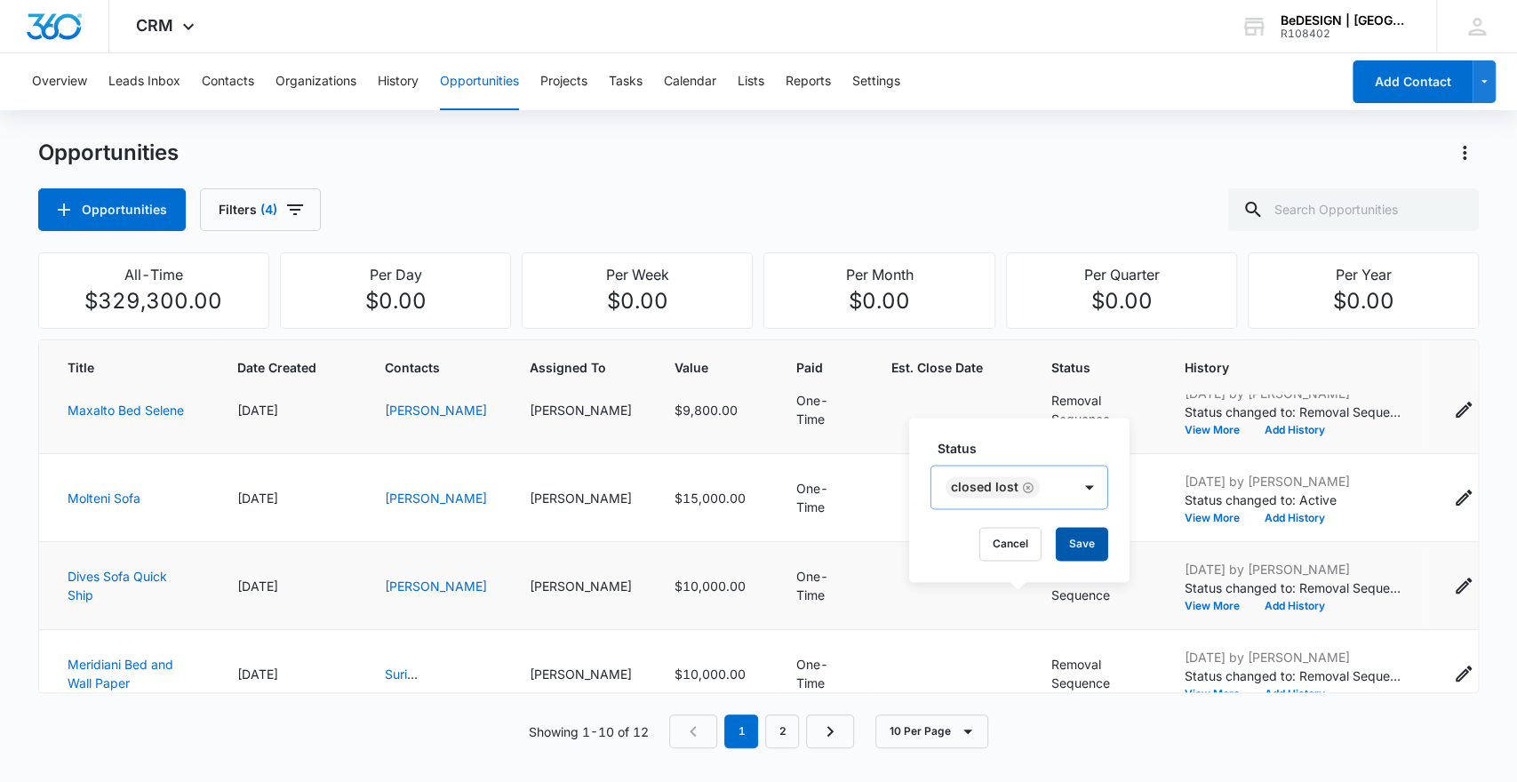
click at [1084, 546] on button "Save" at bounding box center [1082, 544] width 52 height 34
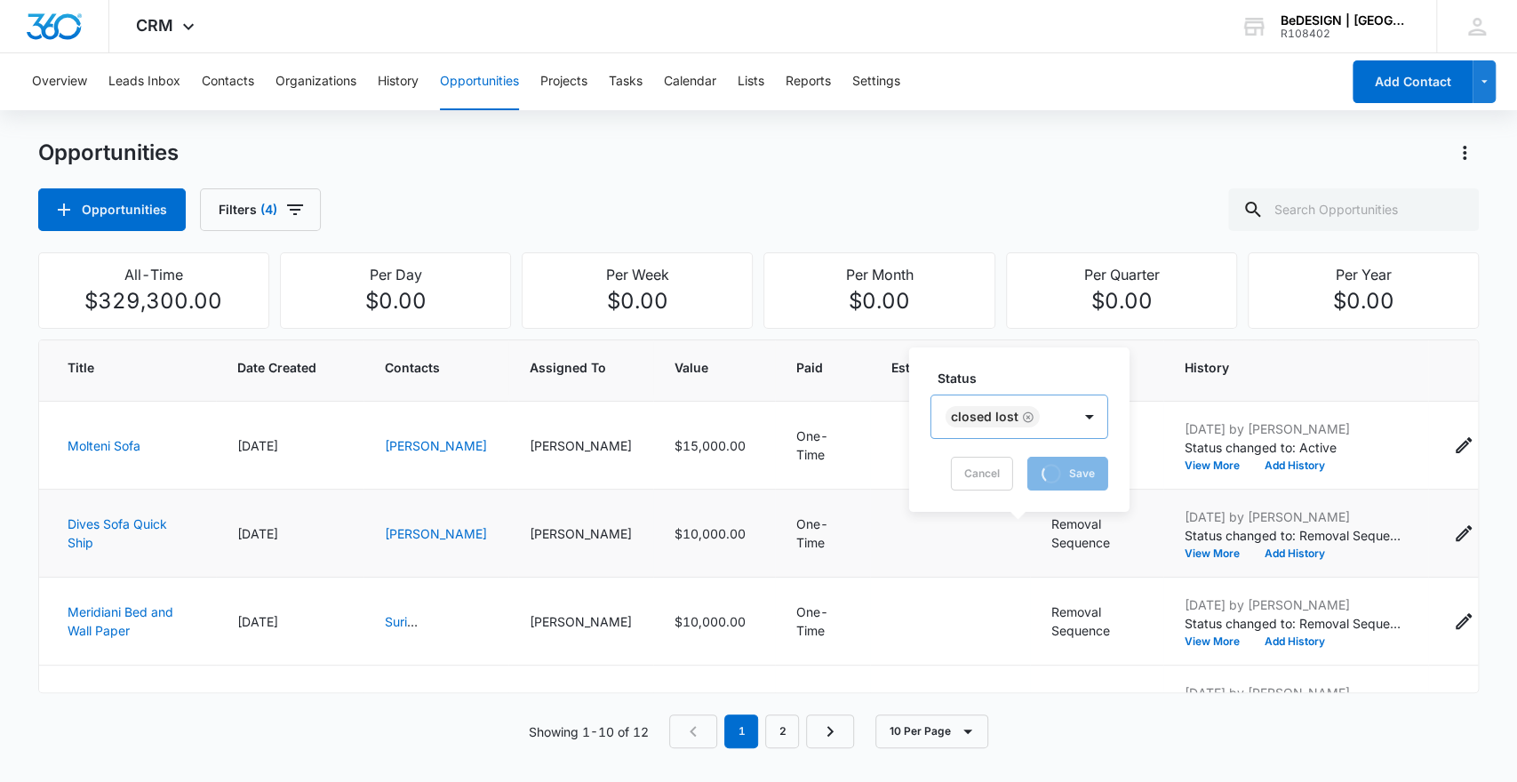
scroll to position [456, 0]
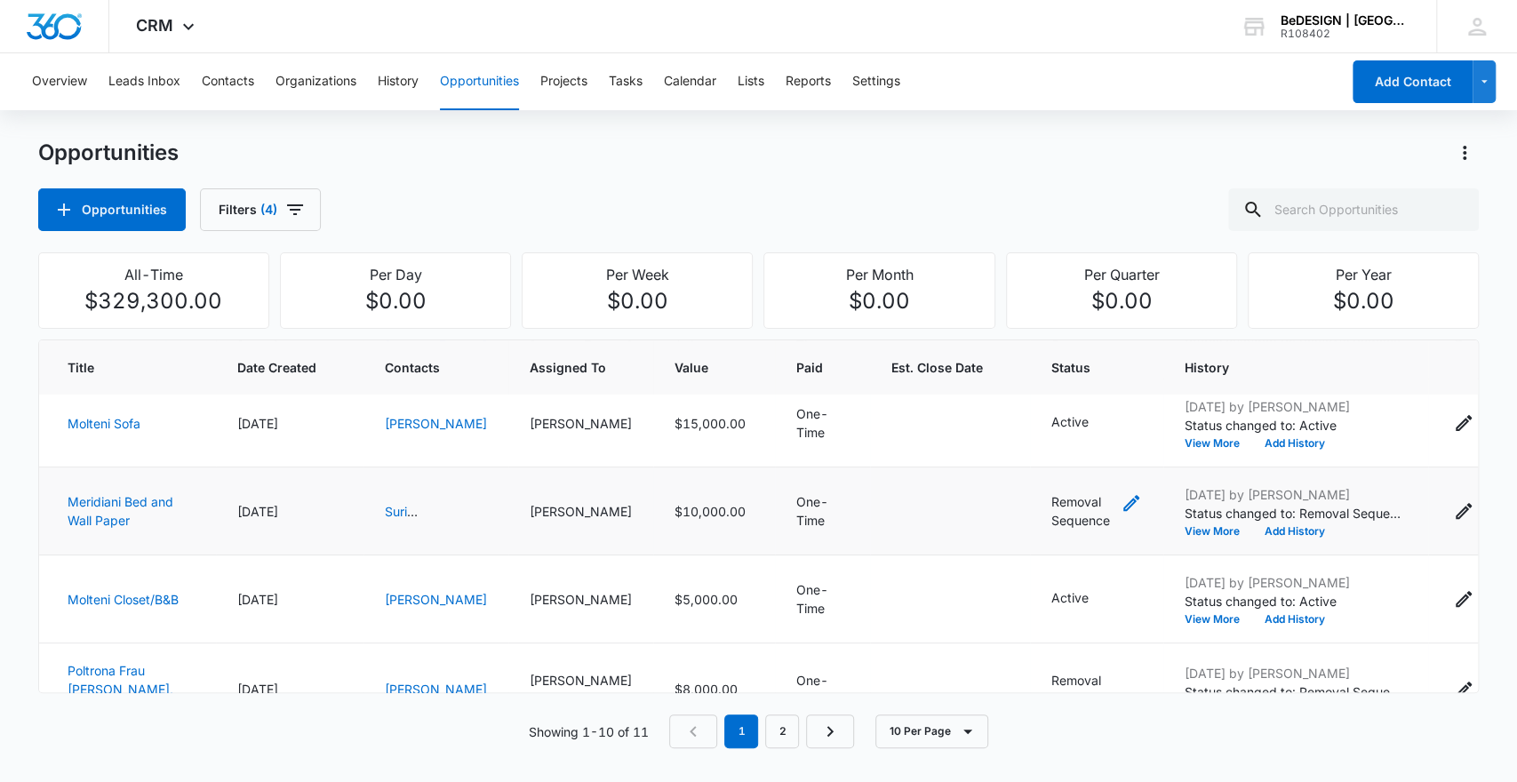
click at [1123, 511] on icon "- - Select to Edit Field" at bounding box center [1131, 503] width 16 height 16
click at [1105, 412] on div at bounding box center [1112, 412] width 28 height 28
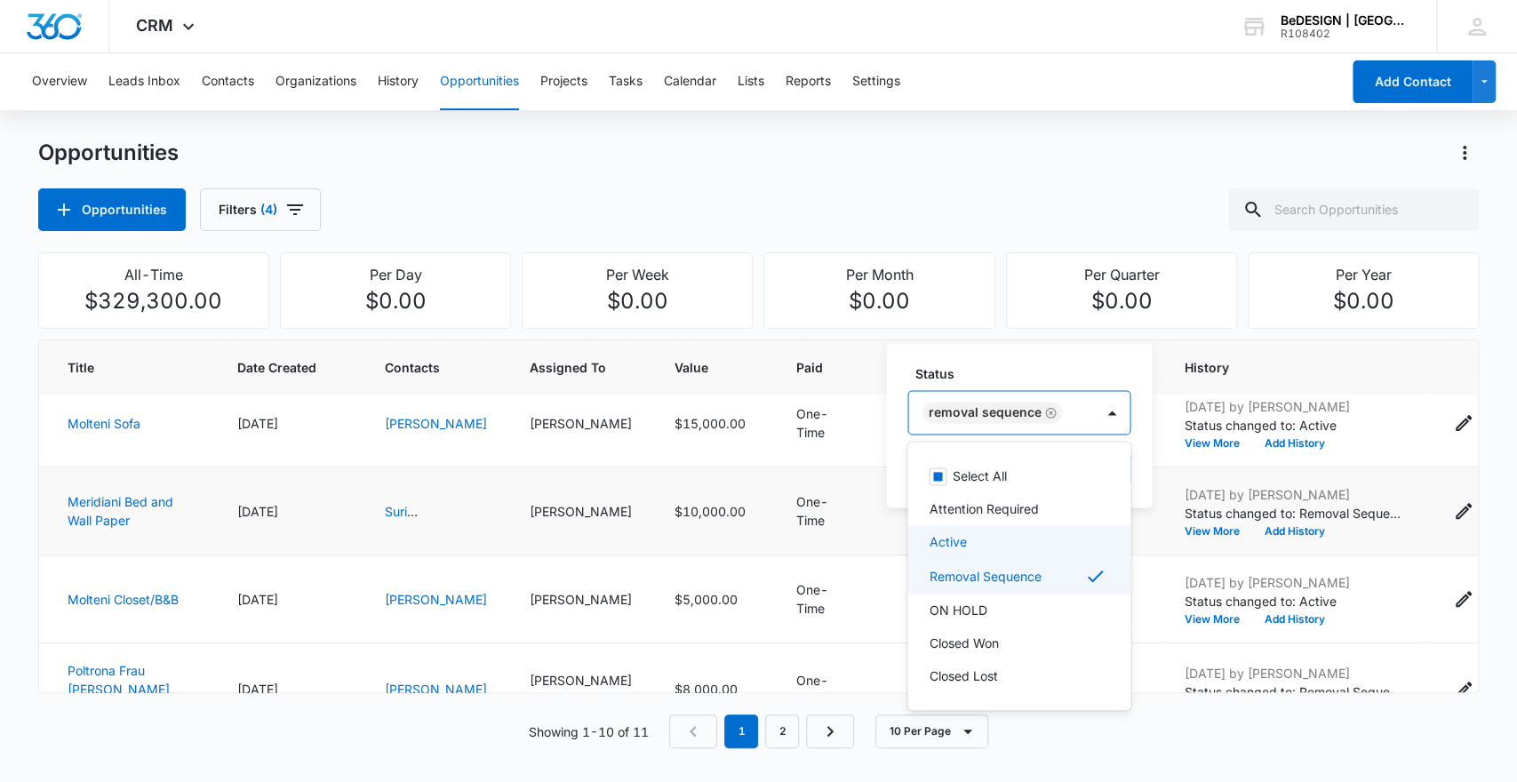
click at [998, 537] on div "Active" at bounding box center [1017, 541] width 177 height 19
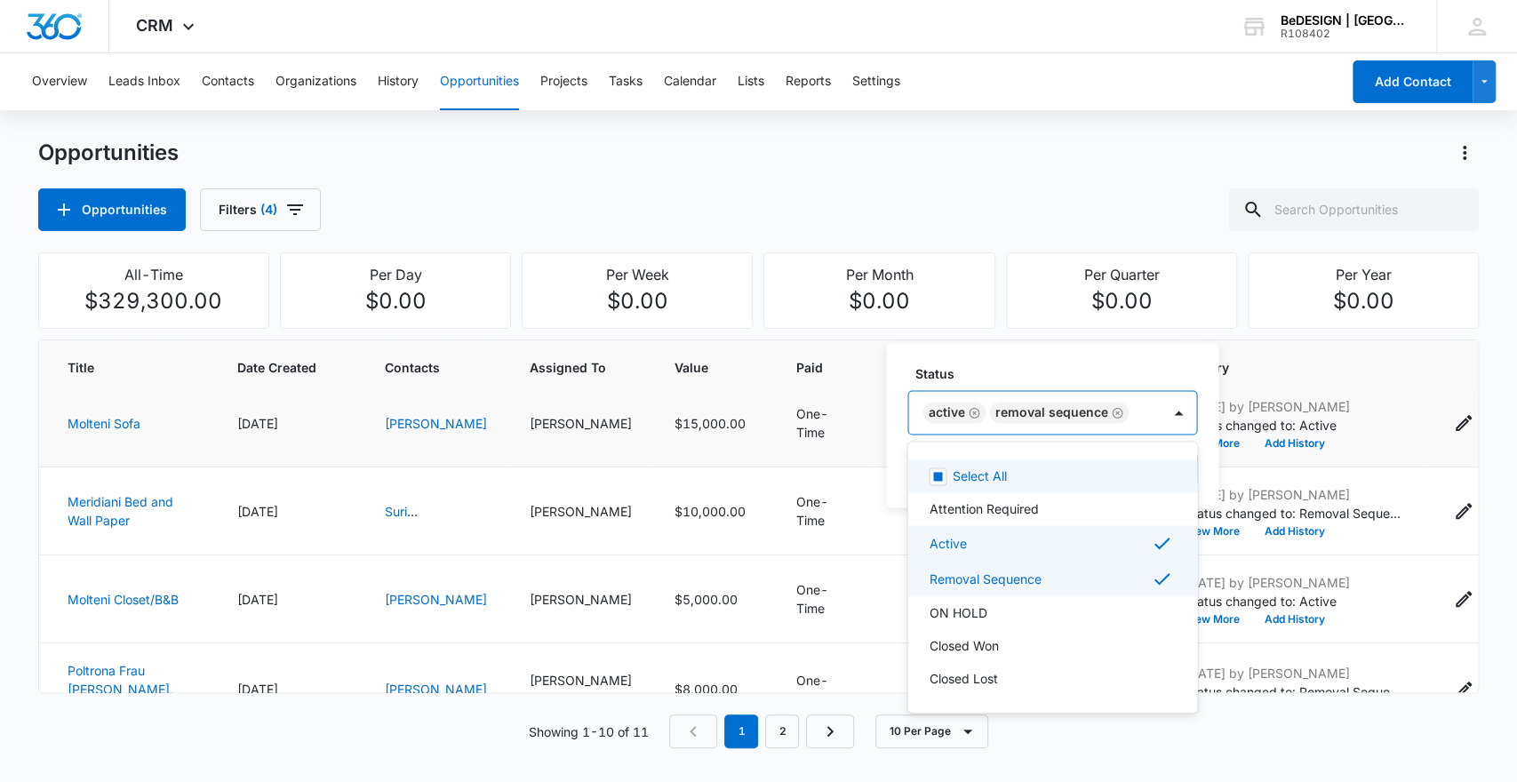
click at [1115, 413] on icon "Remove Removal Sequence" at bounding box center [1118, 413] width 11 height 11
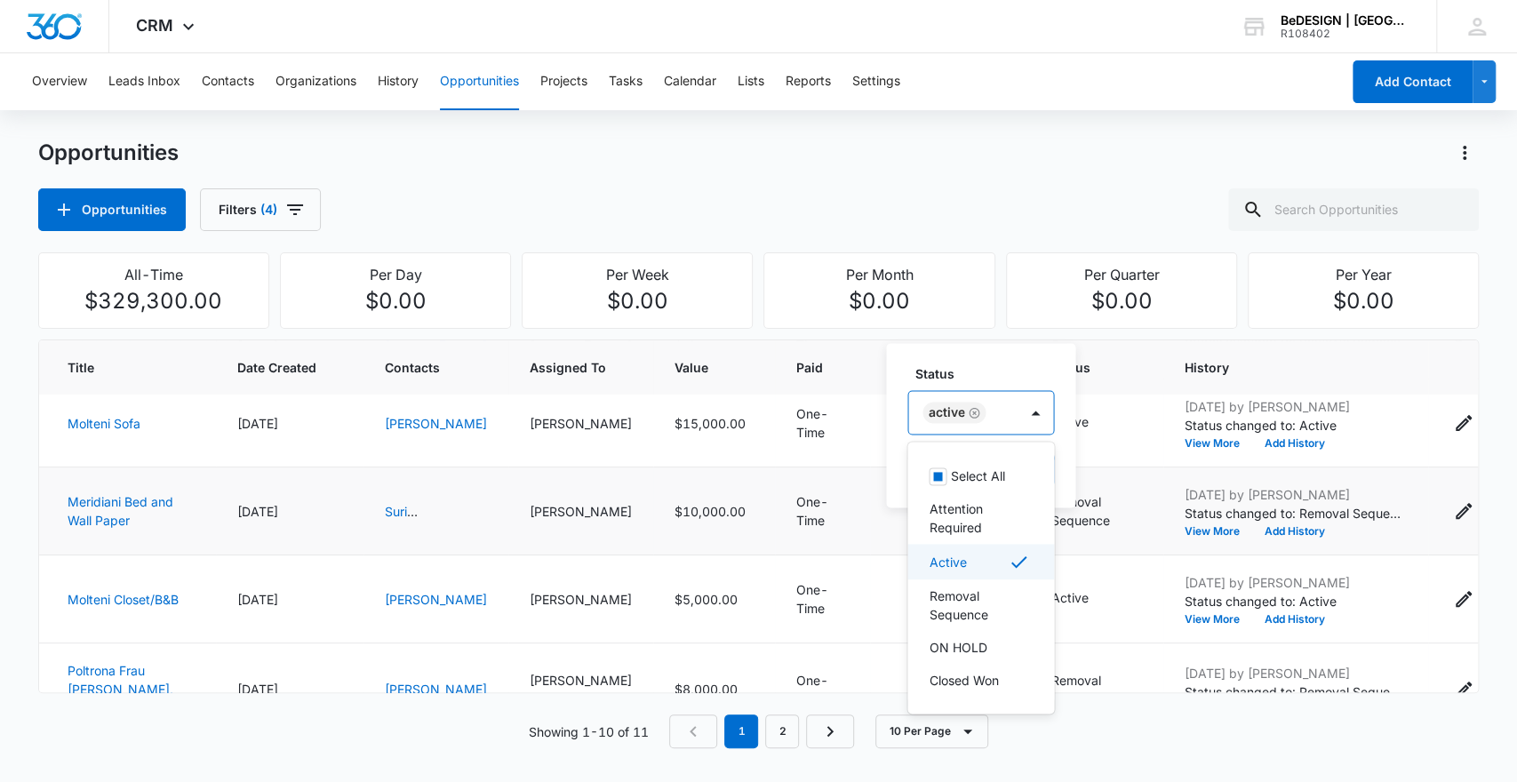
click at [987, 559] on div "Active" at bounding box center [979, 561] width 100 height 21
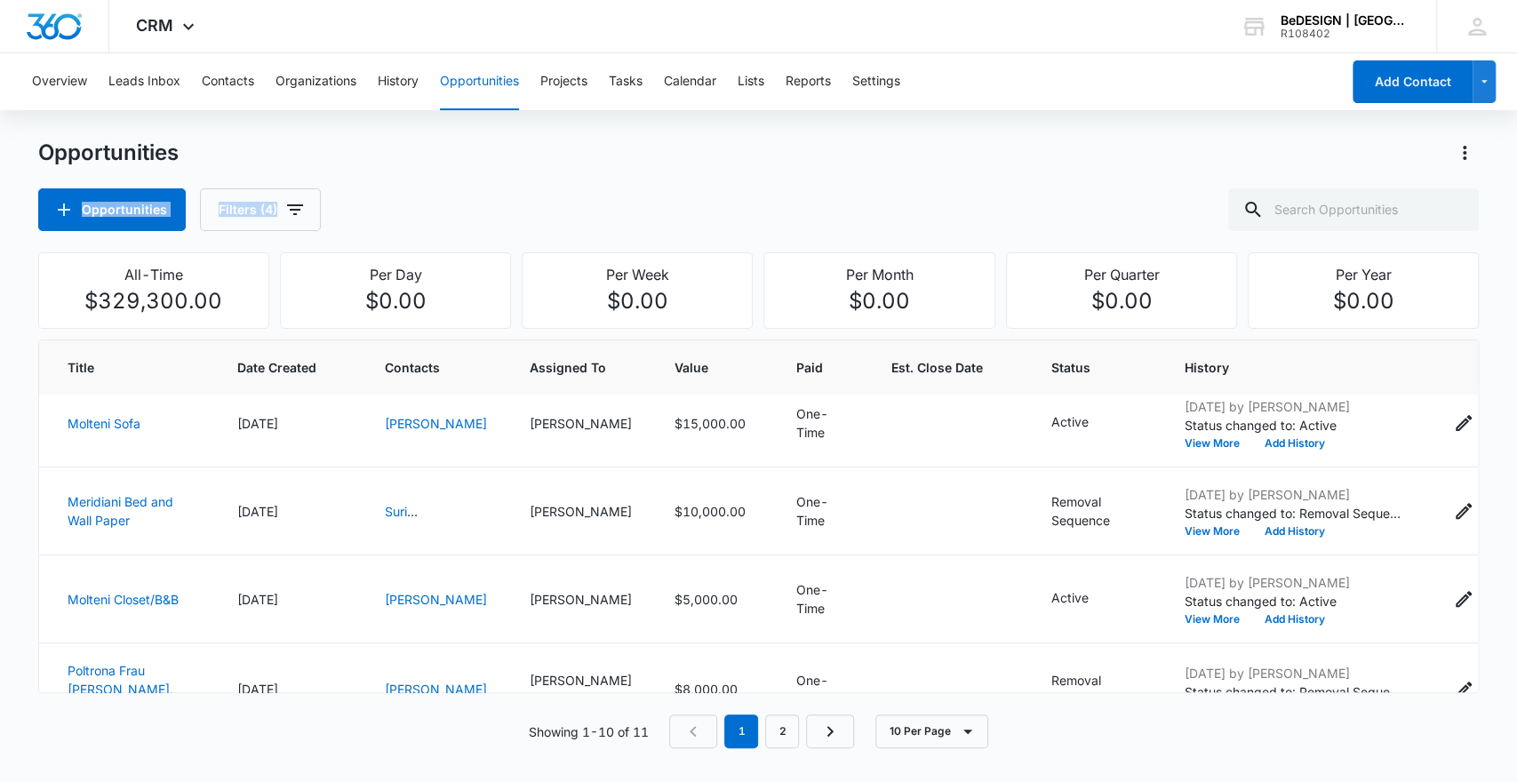
click at [1022, 167] on div "Opportunities Opportunities Filters (4)" at bounding box center [759, 185] width 1442 height 92
click at [1121, 514] on icon "- - Select to Edit Field" at bounding box center [1131, 502] width 21 height 21
click at [1051, 412] on div at bounding box center [1049, 413] width 28 height 28
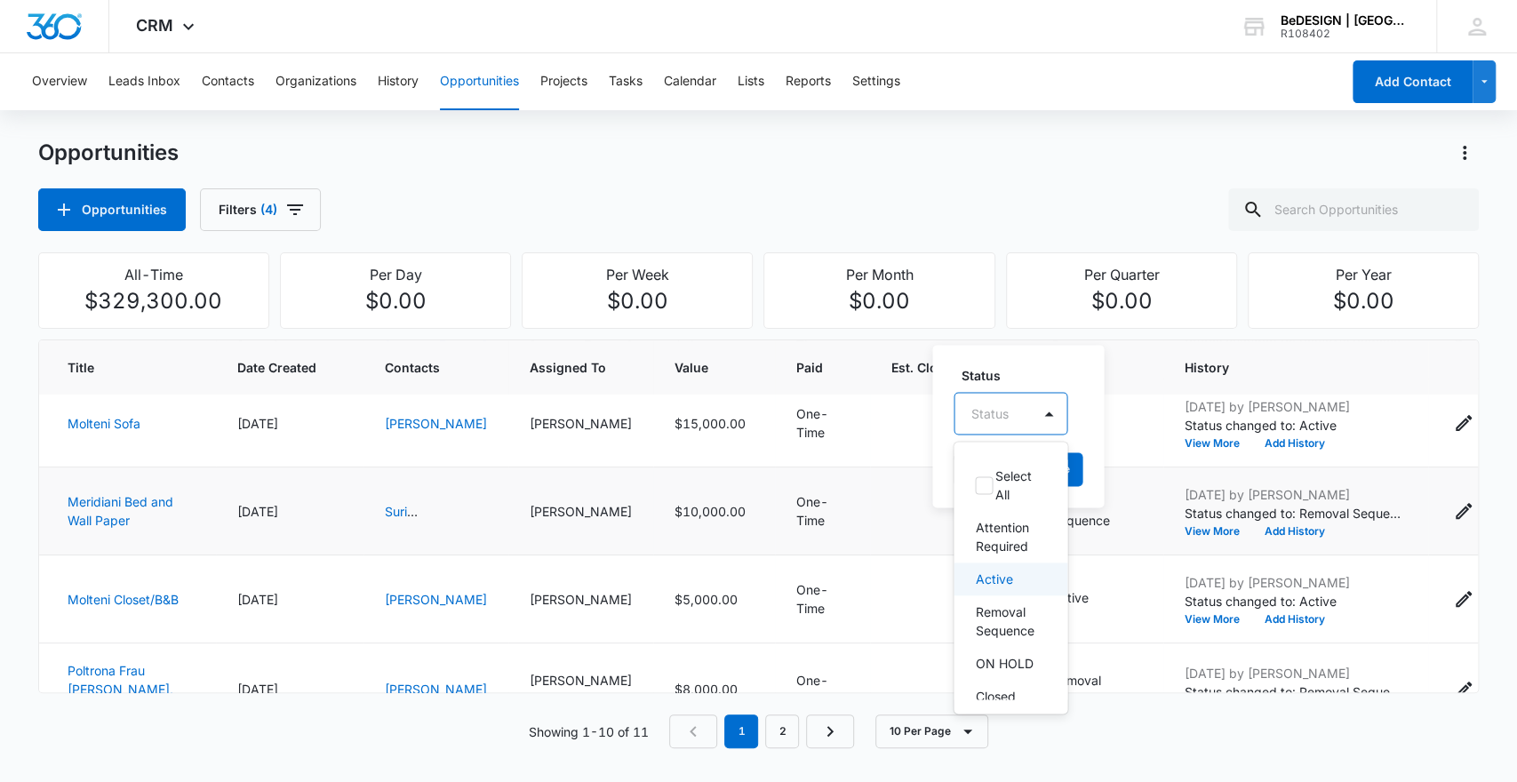
click at [998, 572] on p "Active" at bounding box center [993, 579] width 37 height 19
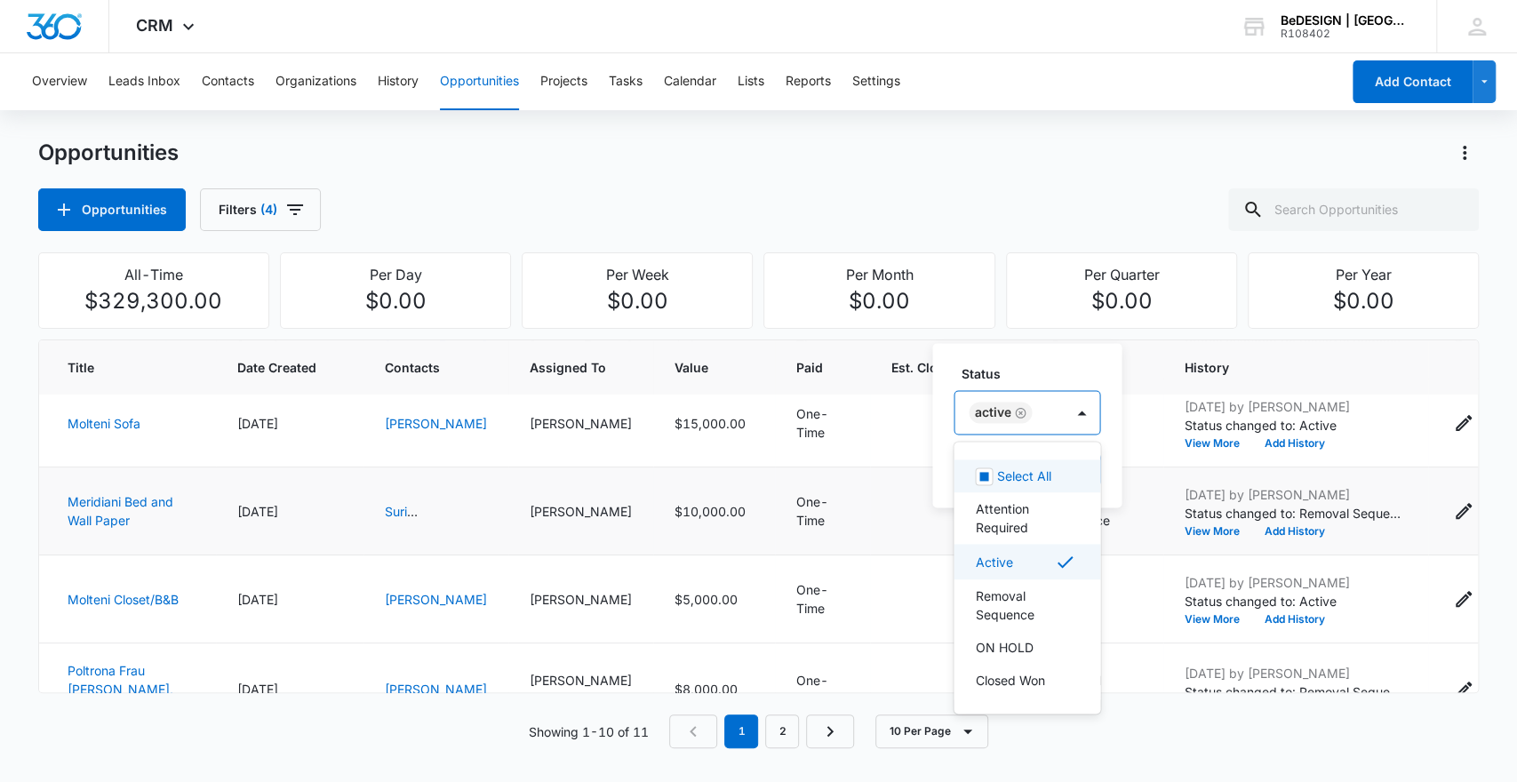
click at [1091, 365] on label "Status" at bounding box center [1034, 373] width 147 height 19
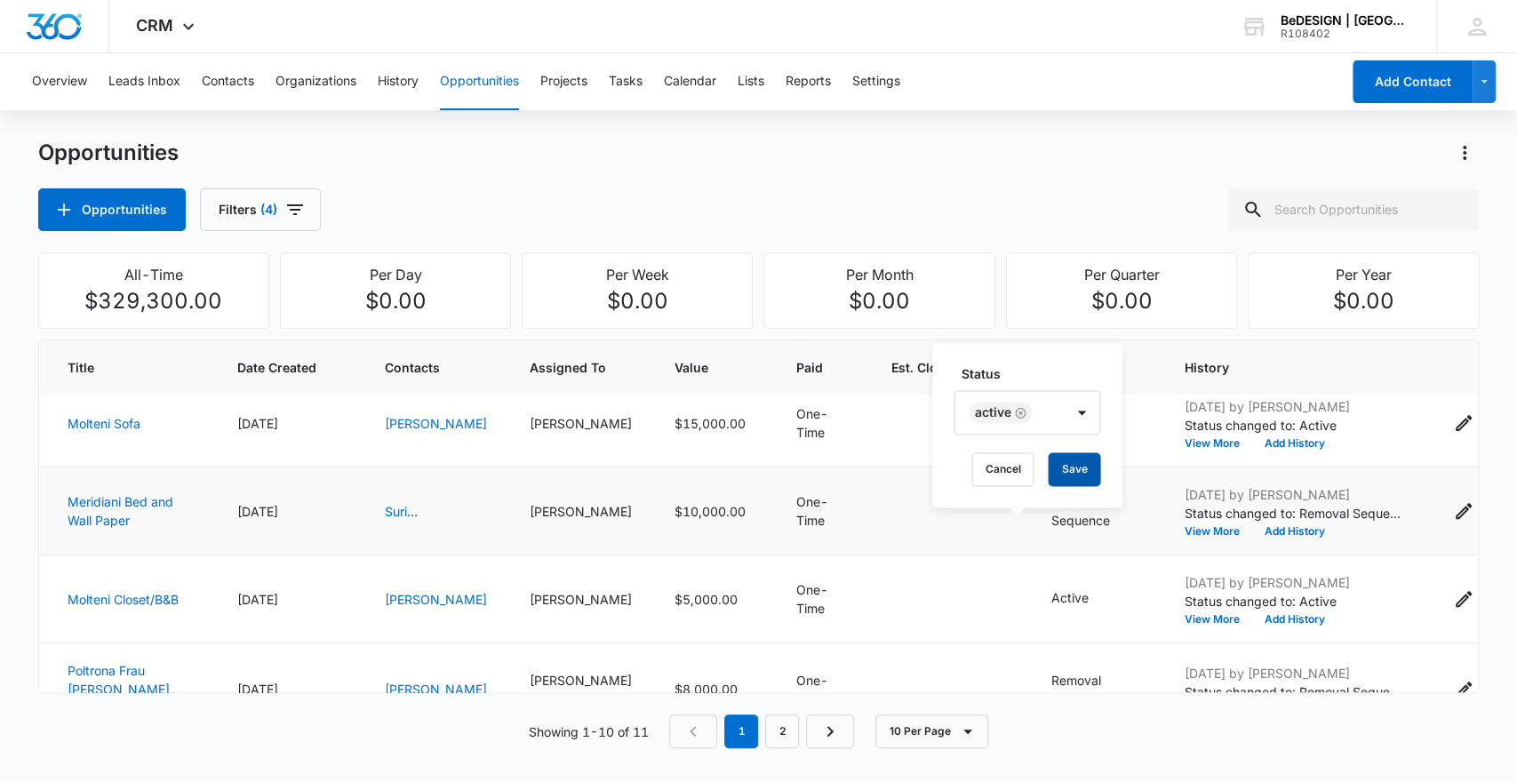
click at [1066, 473] on button "Save" at bounding box center [1074, 469] width 52 height 34
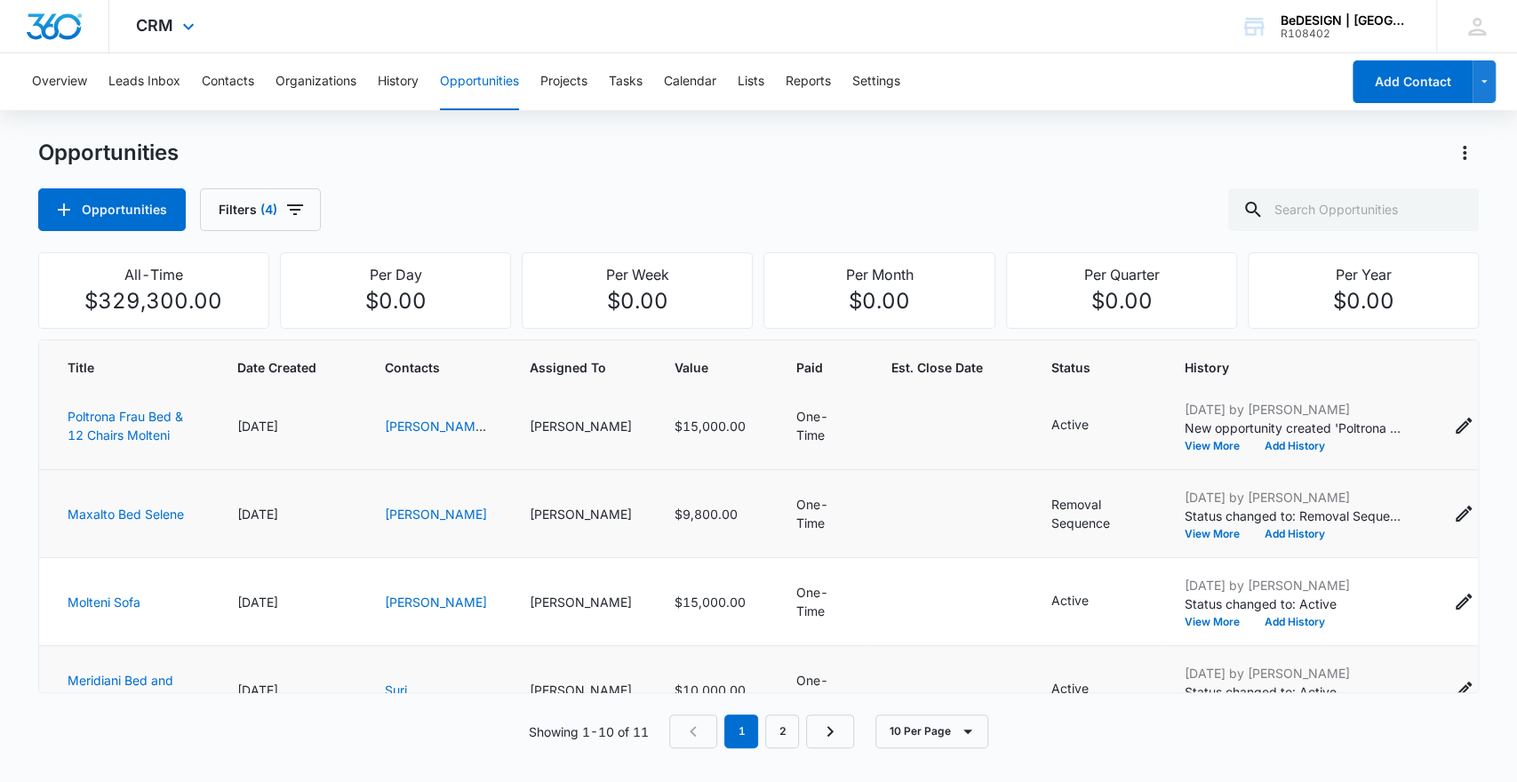
scroll to position [0, 0]
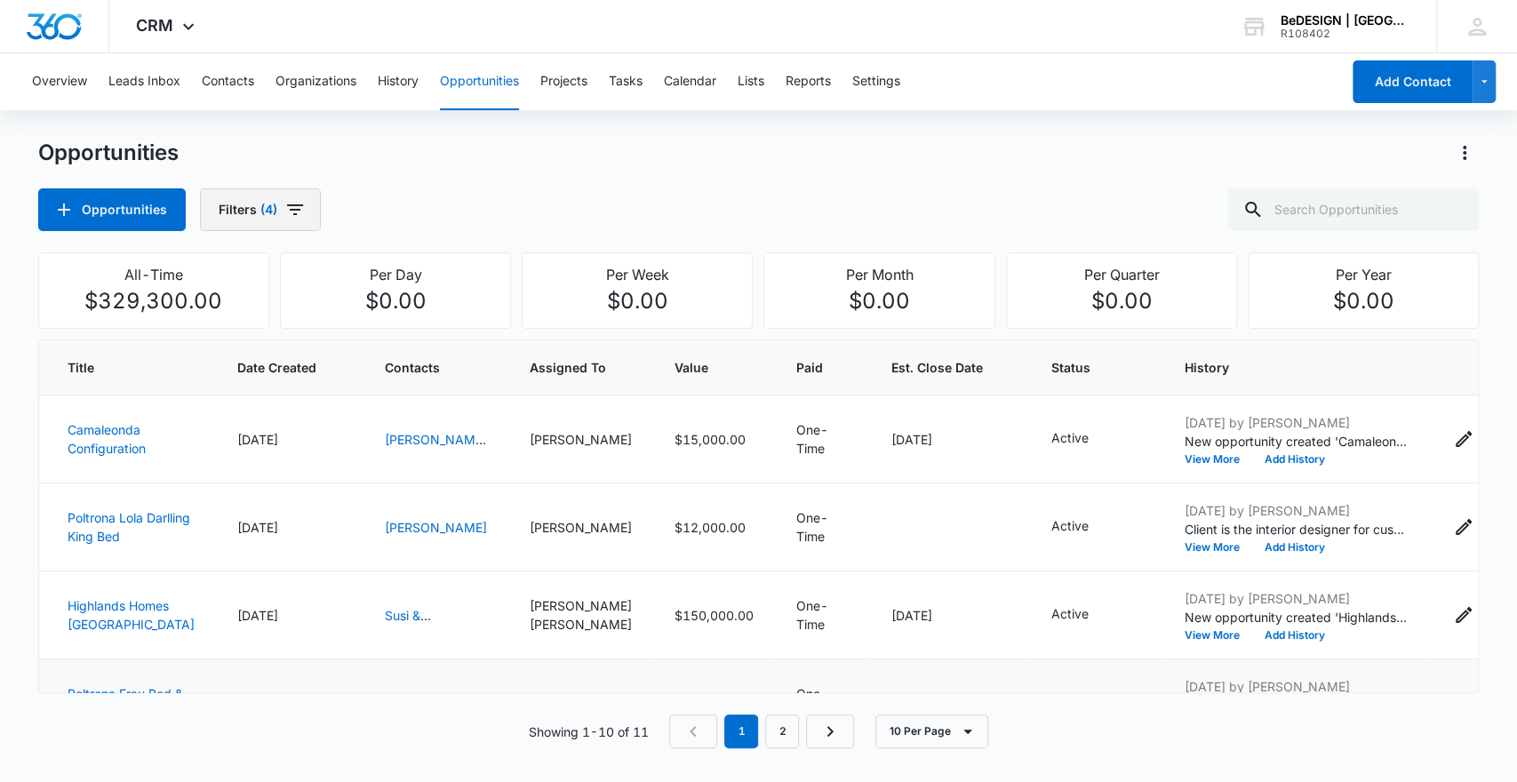
click at [292, 215] on icon "button" at bounding box center [294, 209] width 21 height 21
